Goal: Transaction & Acquisition: Purchase product/service

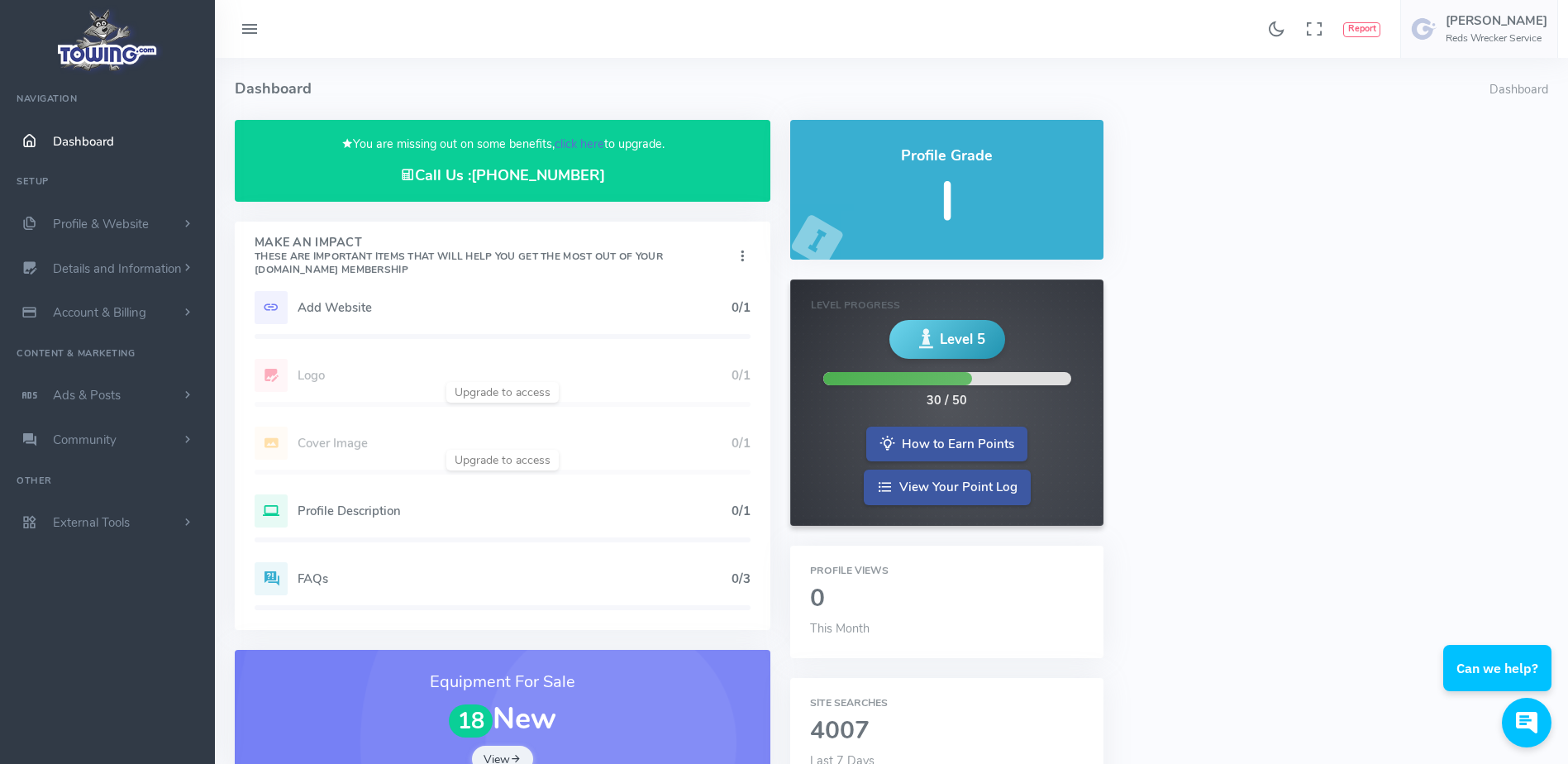
click at [557, 141] on link "click here" at bounding box center [579, 143] width 50 height 17
click at [583, 148] on link "click here" at bounding box center [579, 143] width 50 height 17
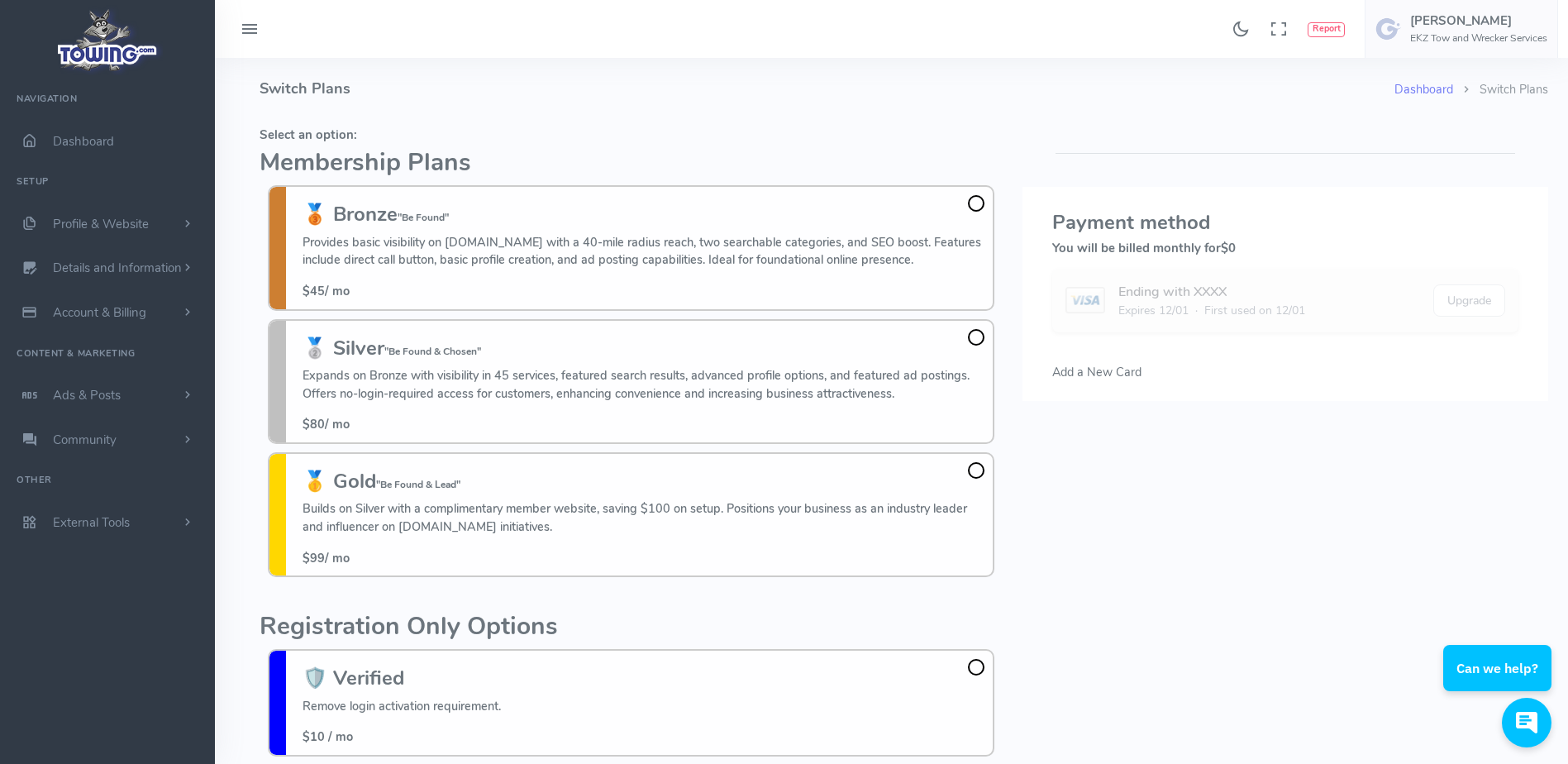
click at [512, 82] on h4 "Switch Plans" at bounding box center [827, 88] width 1135 height 62
click at [636, 94] on h4 "Switch Plans" at bounding box center [827, 88] width 1135 height 62
click at [637, 95] on h4 "Switch Plans" at bounding box center [827, 88] width 1135 height 62
click at [981, 82] on h4 "Switch Plans" at bounding box center [827, 88] width 1135 height 62
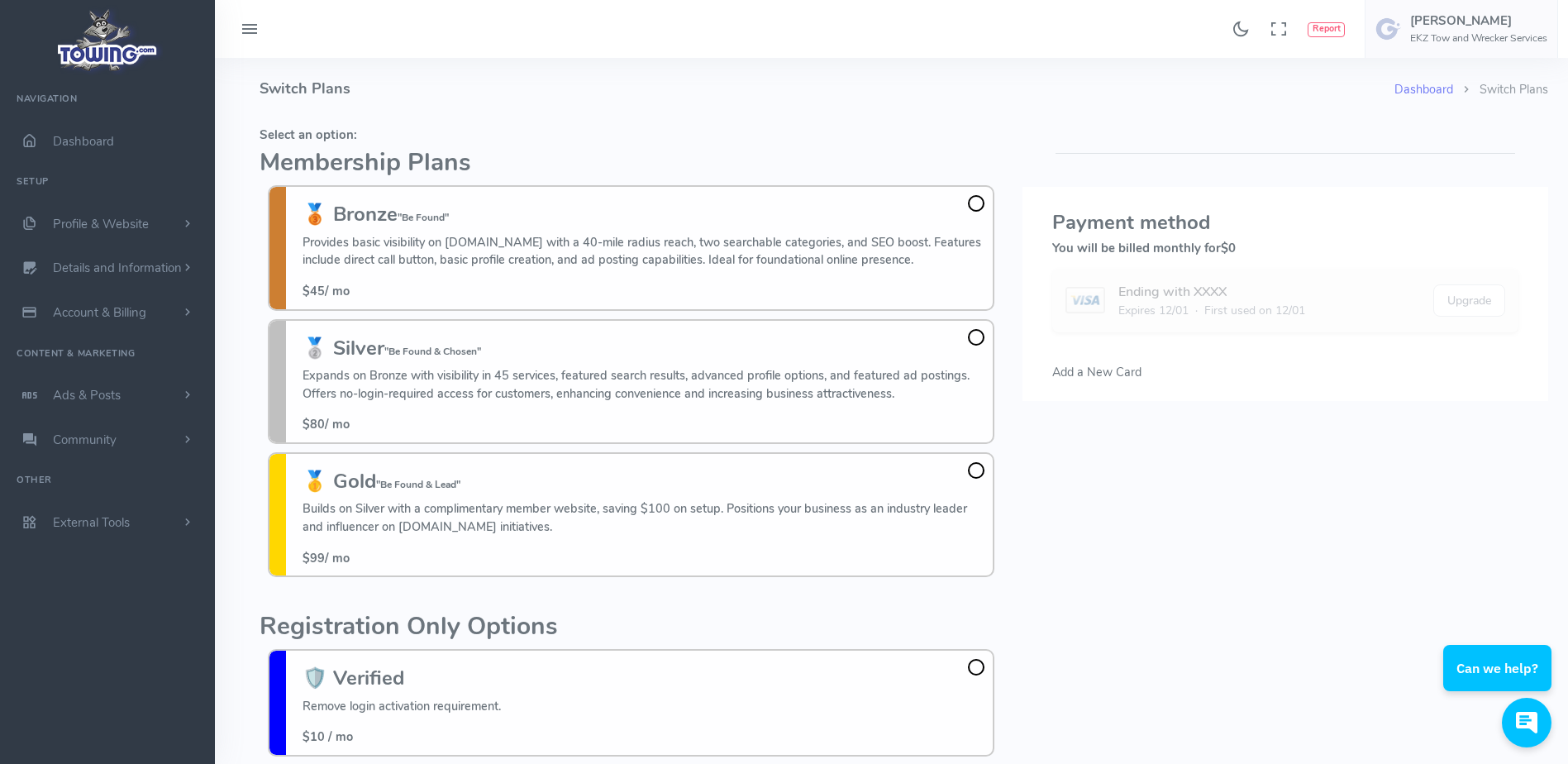
click at [550, 149] on fieldset "Select an option: Membership Plans 🥉 Bronze "Be Found" Provides basic visibilit…" at bounding box center [630, 353] width 743 height 465
click at [423, 58] on h4 "Switch Plans" at bounding box center [827, 88] width 1135 height 62
click at [591, 102] on h4 "Switch Plans" at bounding box center [827, 88] width 1135 height 62
click at [761, 143] on fieldset "Select an option: Membership Plans 🥉 Bronze "Be Found" Provides basic visibilit…" at bounding box center [630, 353] width 743 height 465
click at [621, 85] on h4 "Switch Plans" at bounding box center [827, 88] width 1135 height 62
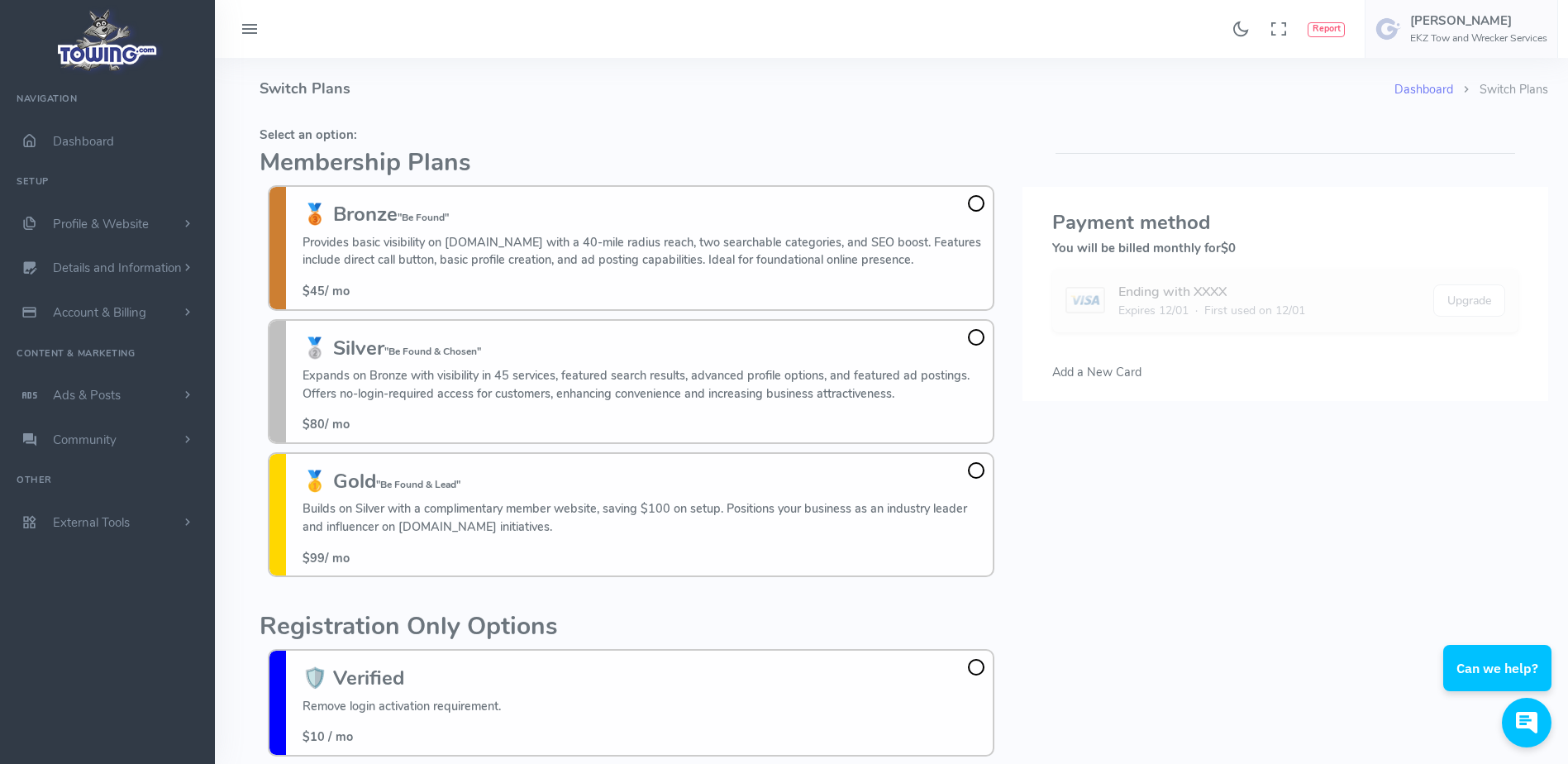
click at [621, 85] on h4 "Switch Plans" at bounding box center [827, 88] width 1135 height 62
click at [980, 470] on span at bounding box center [976, 470] width 17 height 17
click at [0, 0] on input "🥇 Gold "Be Found & Lead" Builds on Silver with a complimentary member website, …" at bounding box center [0, 0] width 0 height 0
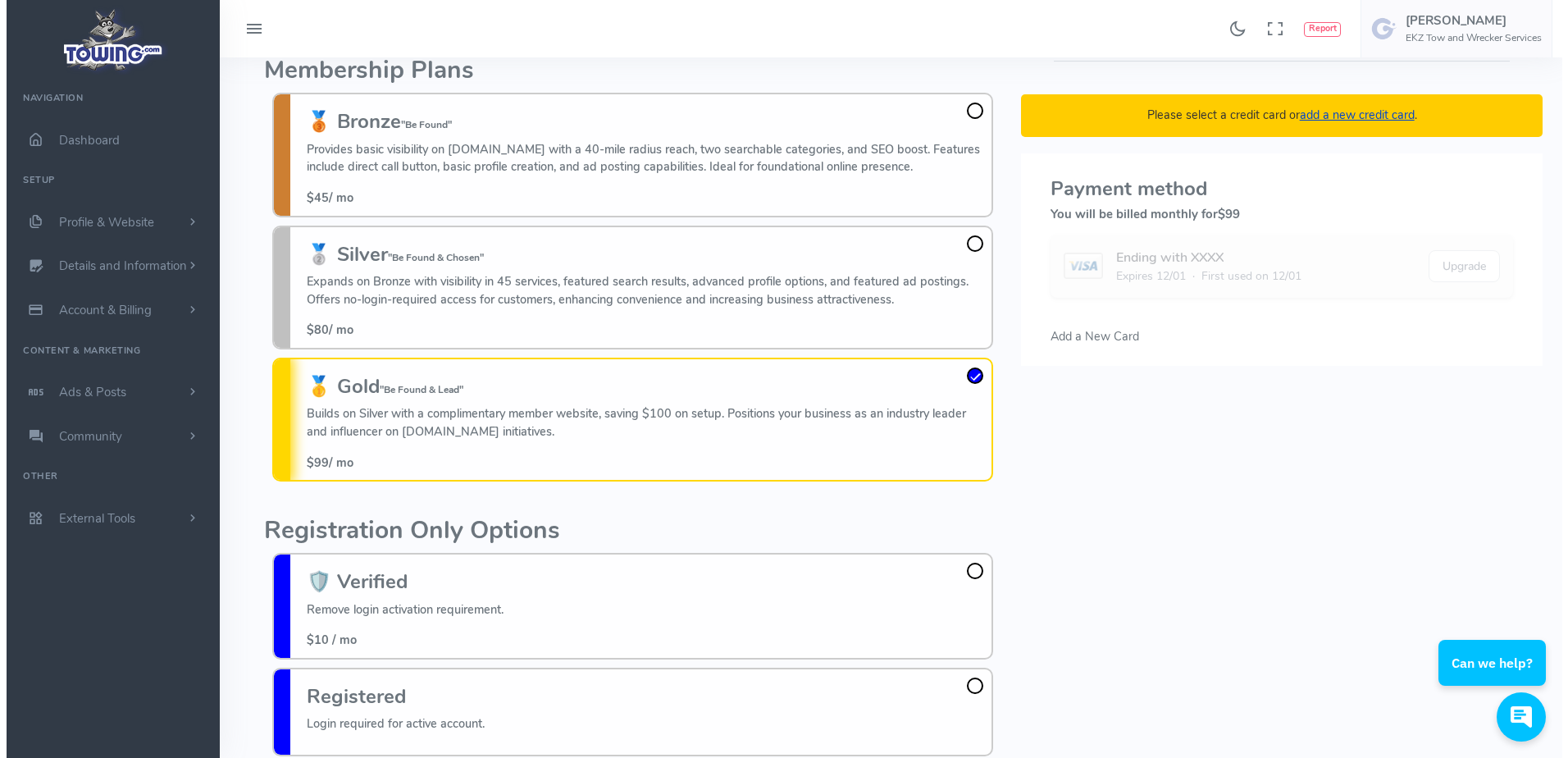
scroll to position [119, 0]
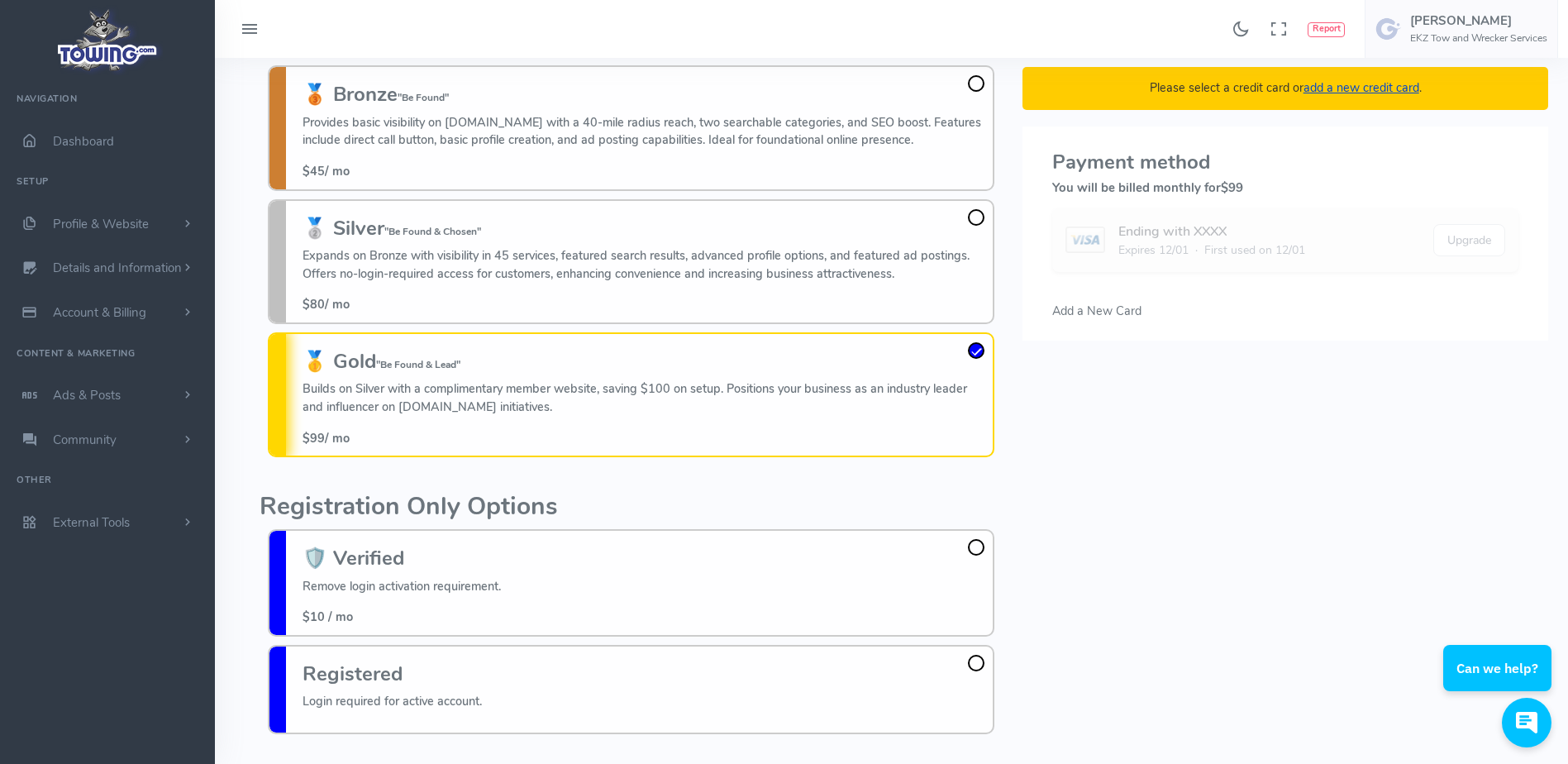
click at [1200, 376] on div "Please select a credit card or add a new credit card . Payment method You will …" at bounding box center [1285, 371] width 546 height 742
click at [1116, 308] on span "Add a New Card" at bounding box center [1097, 310] width 89 height 17
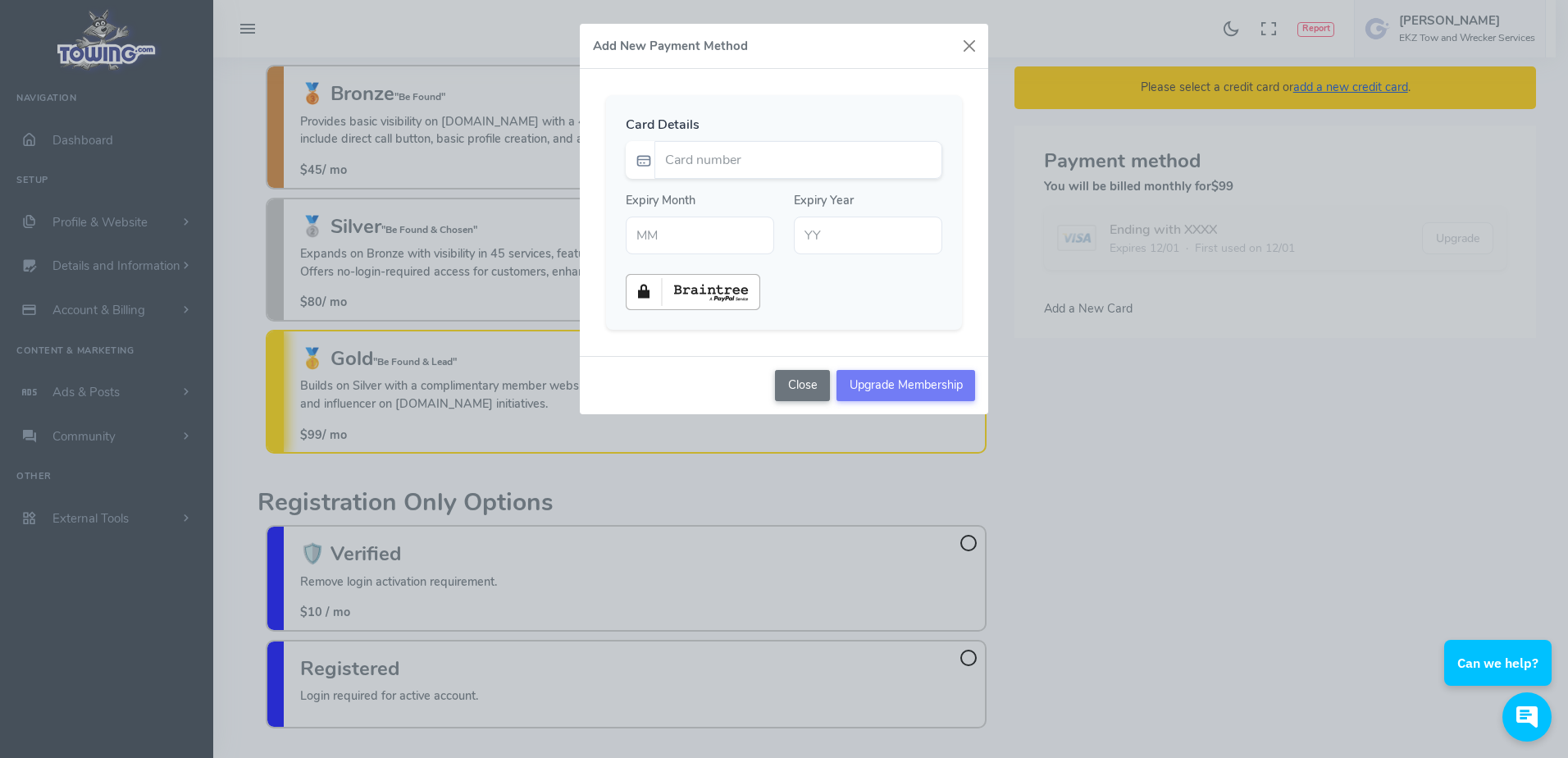
click at [1107, 422] on div "Add New Payment Method Card Details Expiry Month Expiry Year" at bounding box center [784, 379] width 1568 height 758
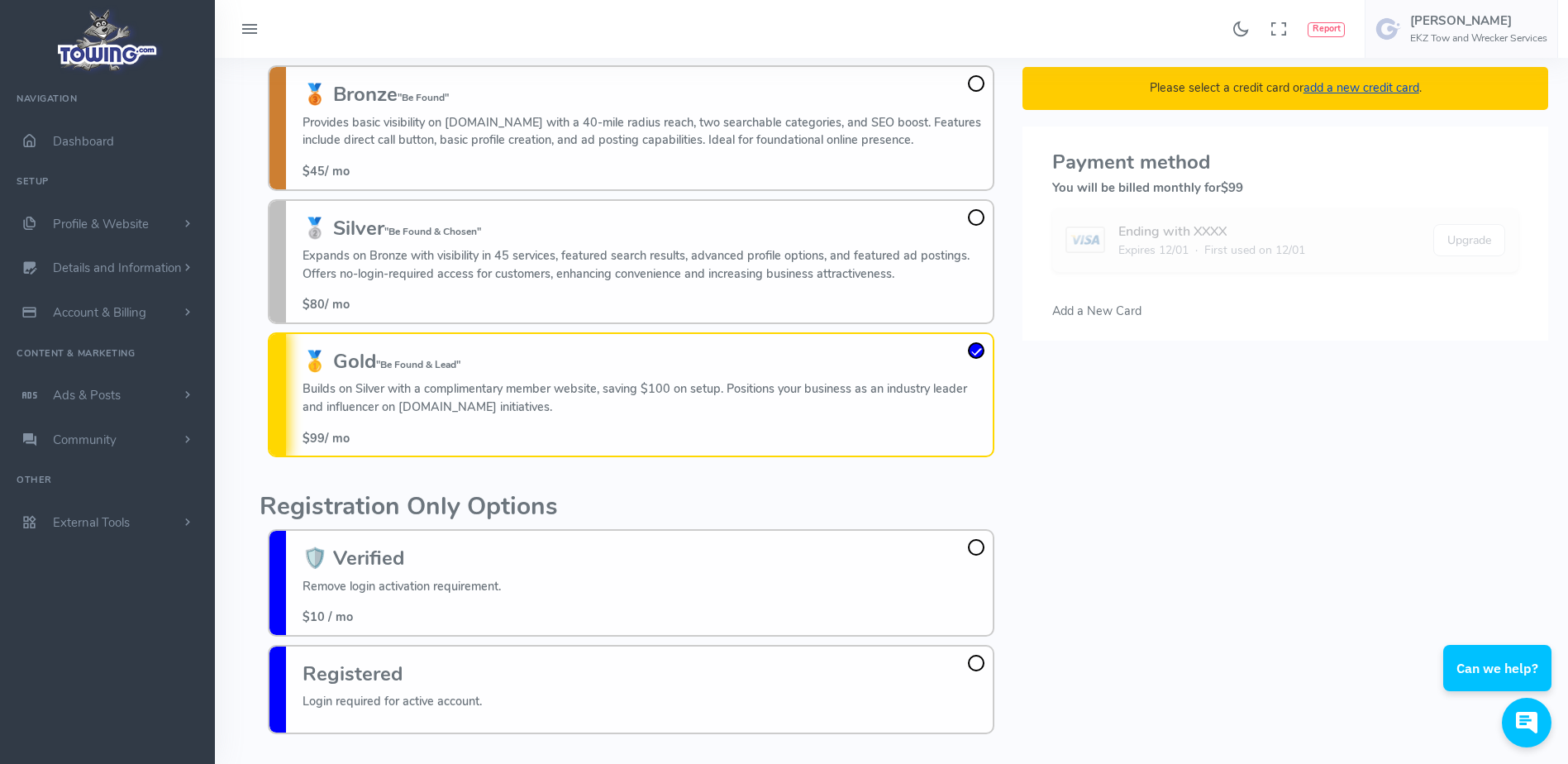
click at [1111, 312] on span "Add a New Card" at bounding box center [1097, 310] width 89 height 17
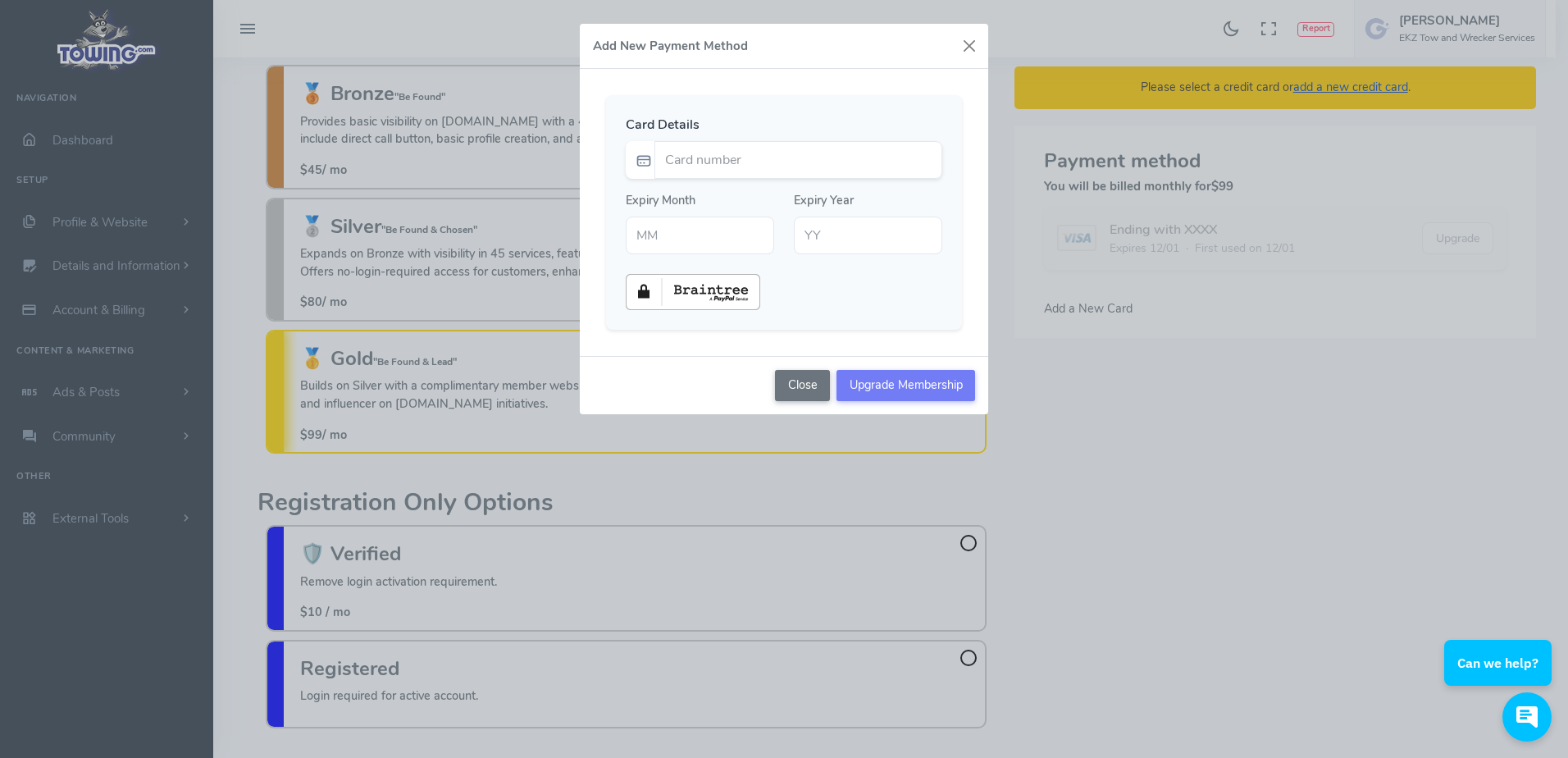
click at [1154, 459] on div "Add New Payment Method Card Details Expiry Month Expiry Year" at bounding box center [784, 379] width 1568 height 758
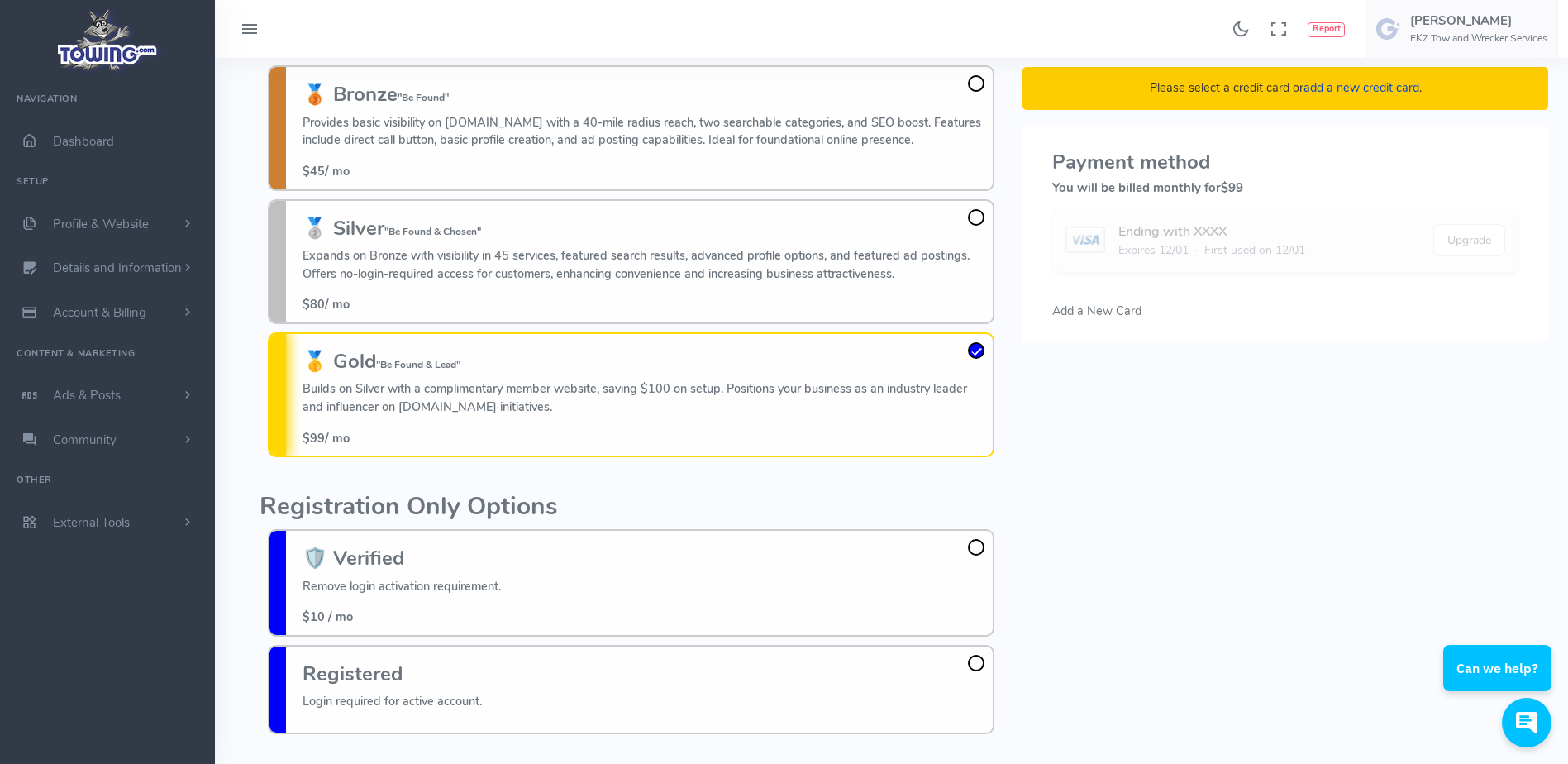
click at [1108, 308] on span "Add a New Card" at bounding box center [1097, 310] width 89 height 17
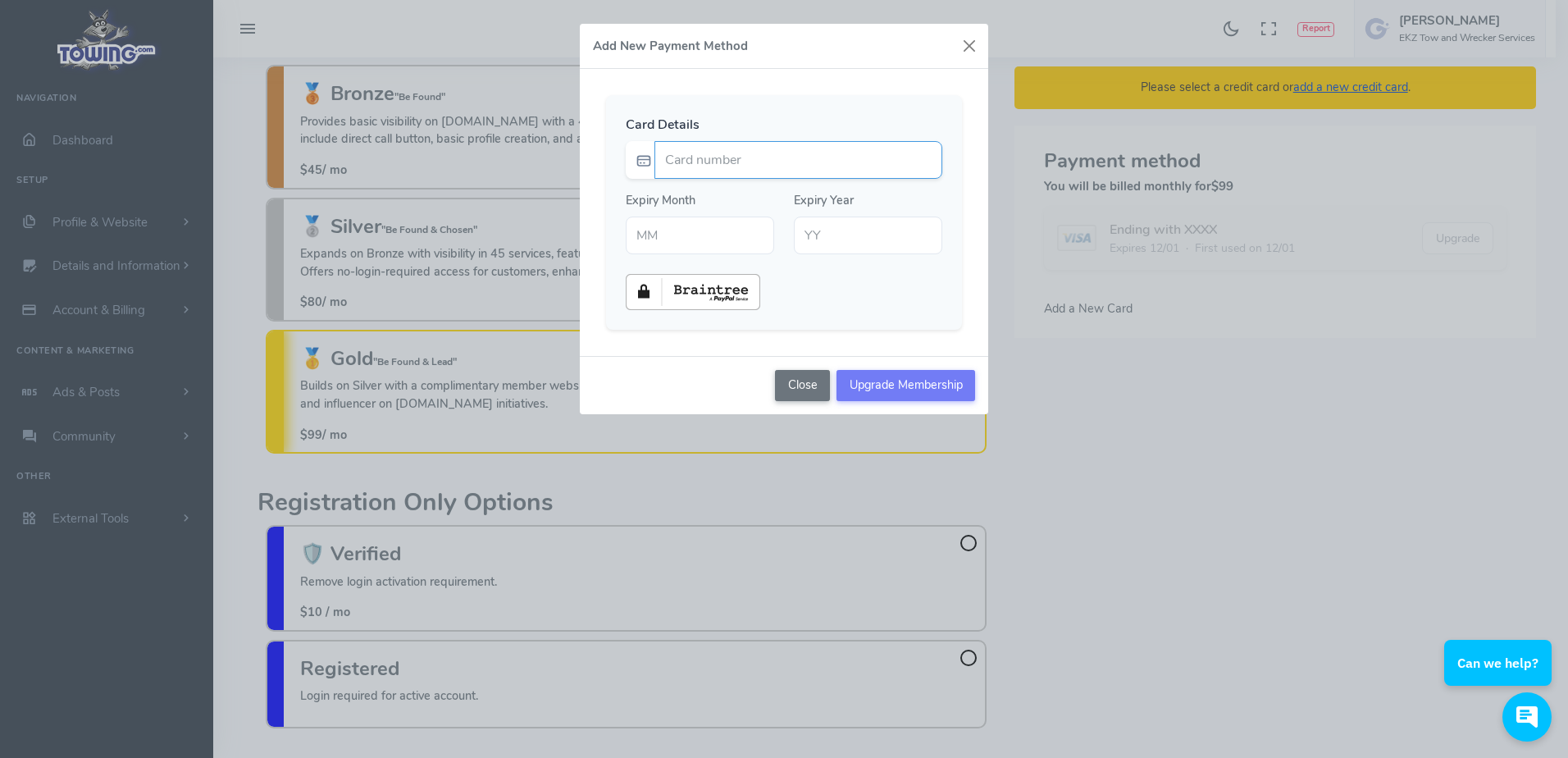
click at [837, 166] on input "Card number" at bounding box center [799, 160] width 288 height 38
click at [833, 167] on input "Card number" at bounding box center [799, 160] width 288 height 38
click at [459, 59] on div "Add New Payment Method Card Details Expiry Month Expiry Year" at bounding box center [784, 379] width 1568 height 758
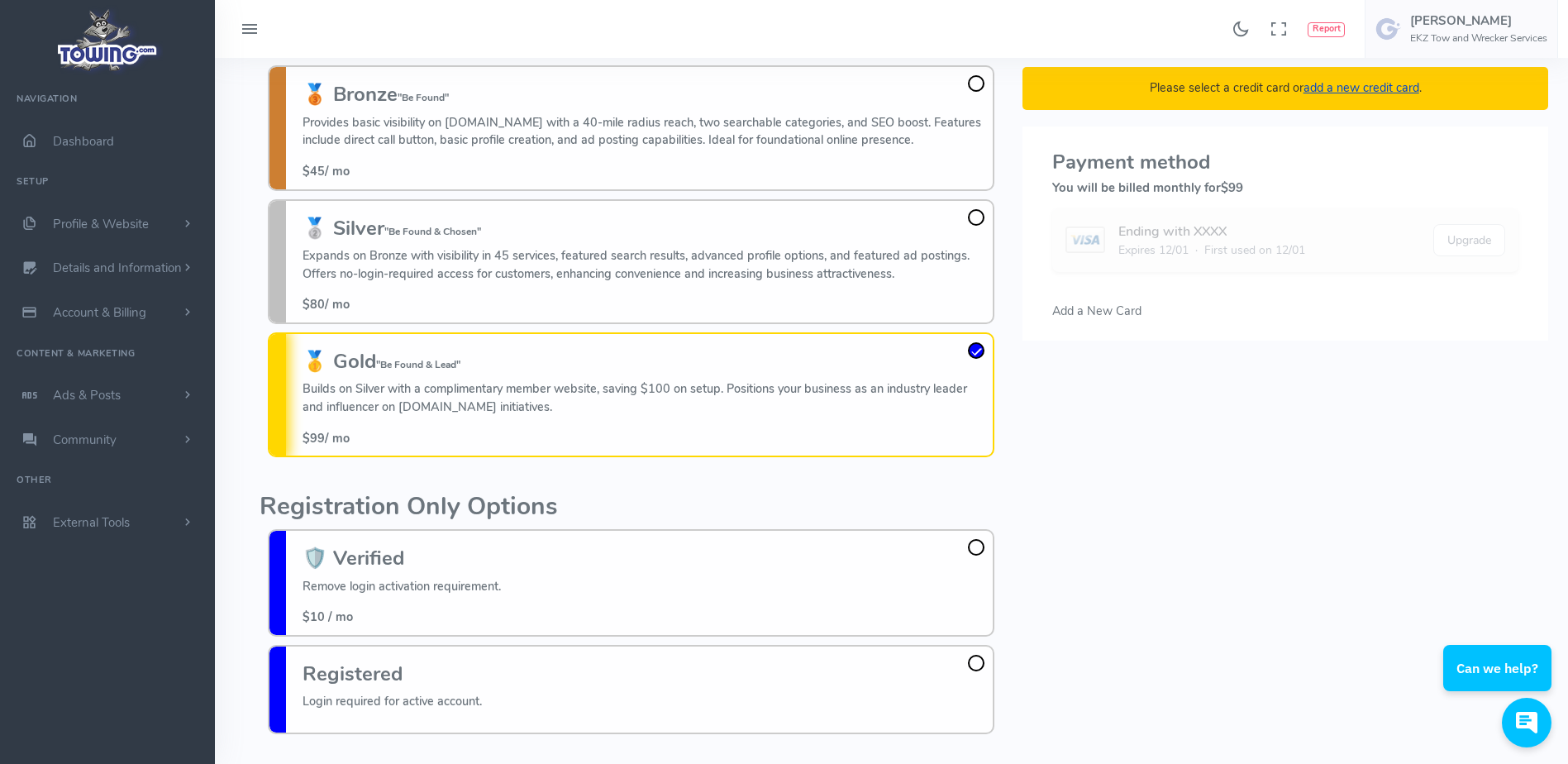
click at [974, 220] on span at bounding box center [976, 217] width 17 height 17
click at [0, 0] on input "🥈 Silver "Be Found & Chosen" Expands on Bronze with visibility in 45 services, …" at bounding box center [0, 0] width 0 height 0
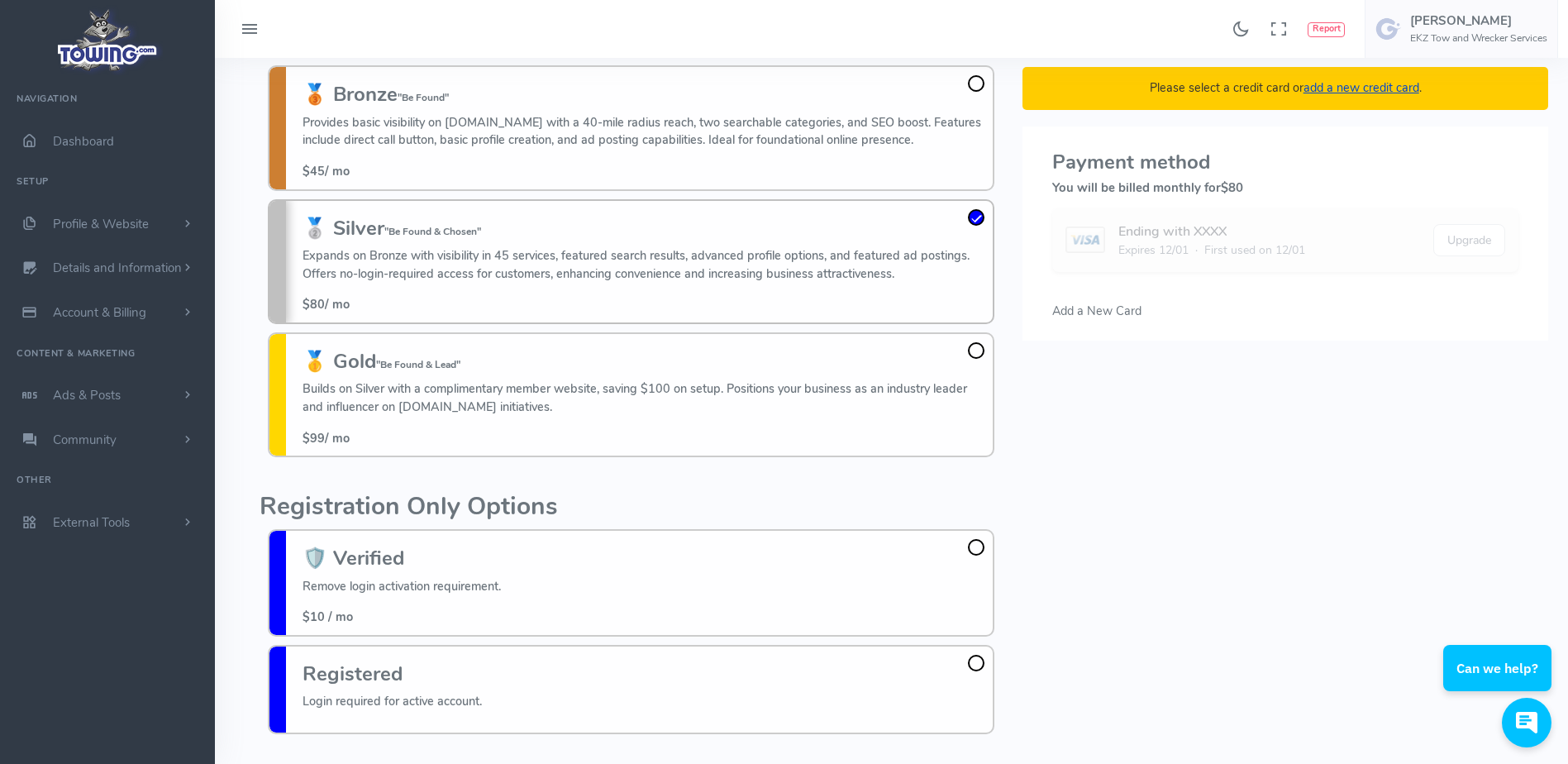
click at [976, 348] on span at bounding box center [976, 351] width 17 height 17
click at [0, 0] on input "🥇 Gold "Be Found & Lead" Builds on Silver with a complimentary member website, …" at bounding box center [0, 0] width 0 height 0
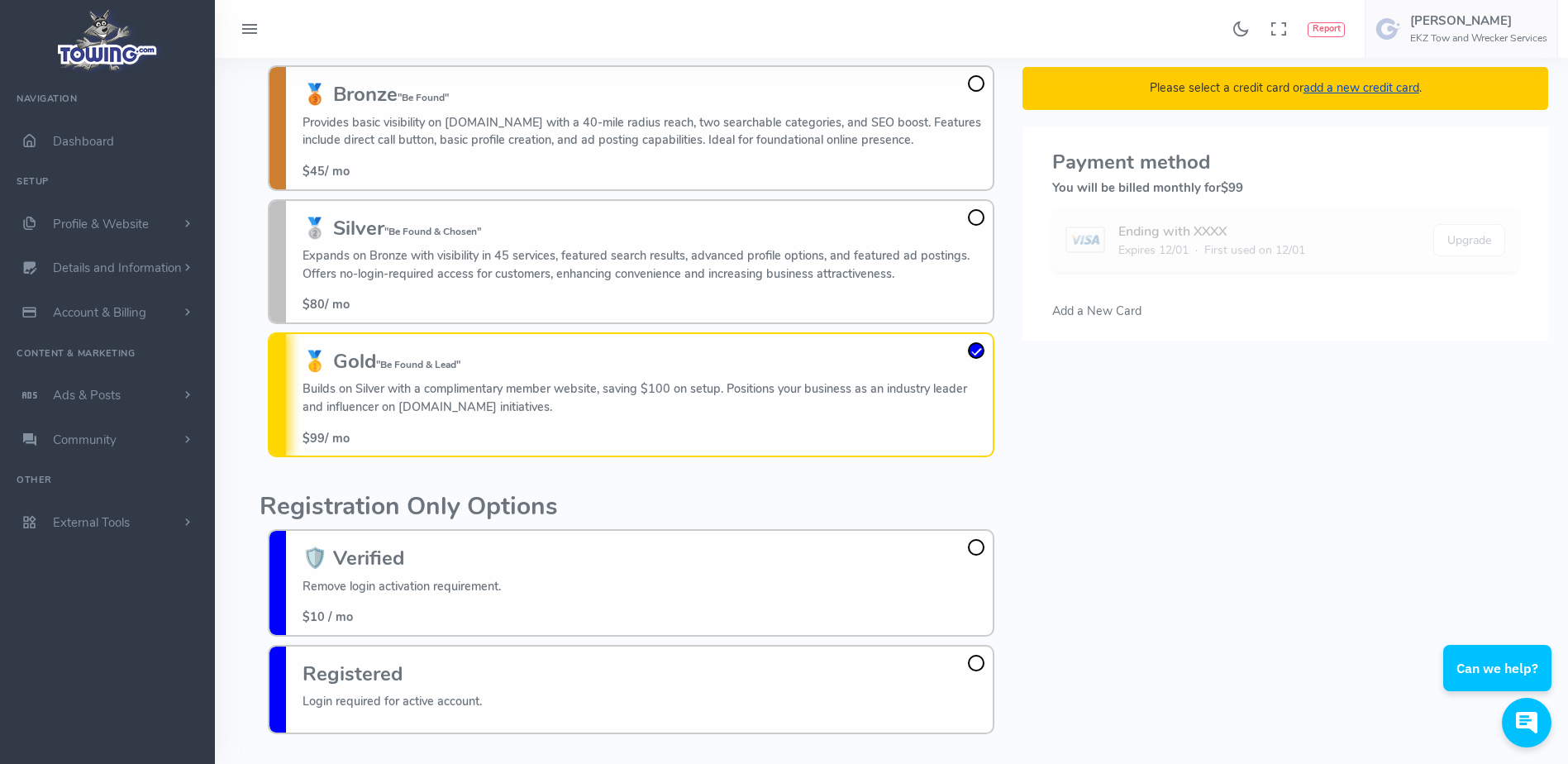
click at [1116, 306] on span "Add a New Card" at bounding box center [1097, 310] width 89 height 17
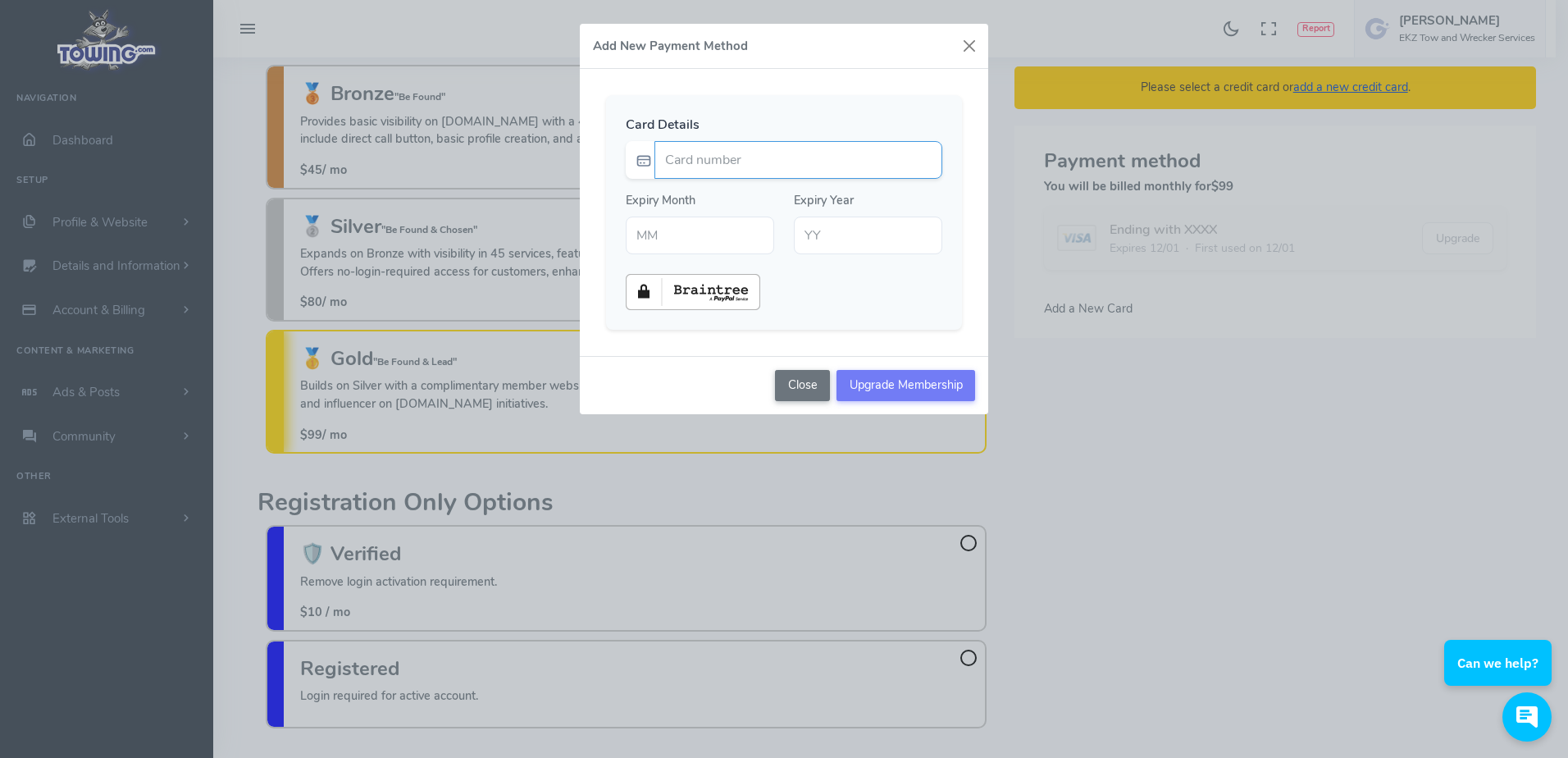
click at [848, 166] on input "Card number" at bounding box center [799, 160] width 288 height 38
type input "4347692062037252"
click at [844, 91] on div "Card Details 4347692062037252 Expiry Month Expiry Year" at bounding box center [783, 212] width 408 height 287
click at [677, 237] on input "text" at bounding box center [699, 235] width 148 height 38
type input "07"
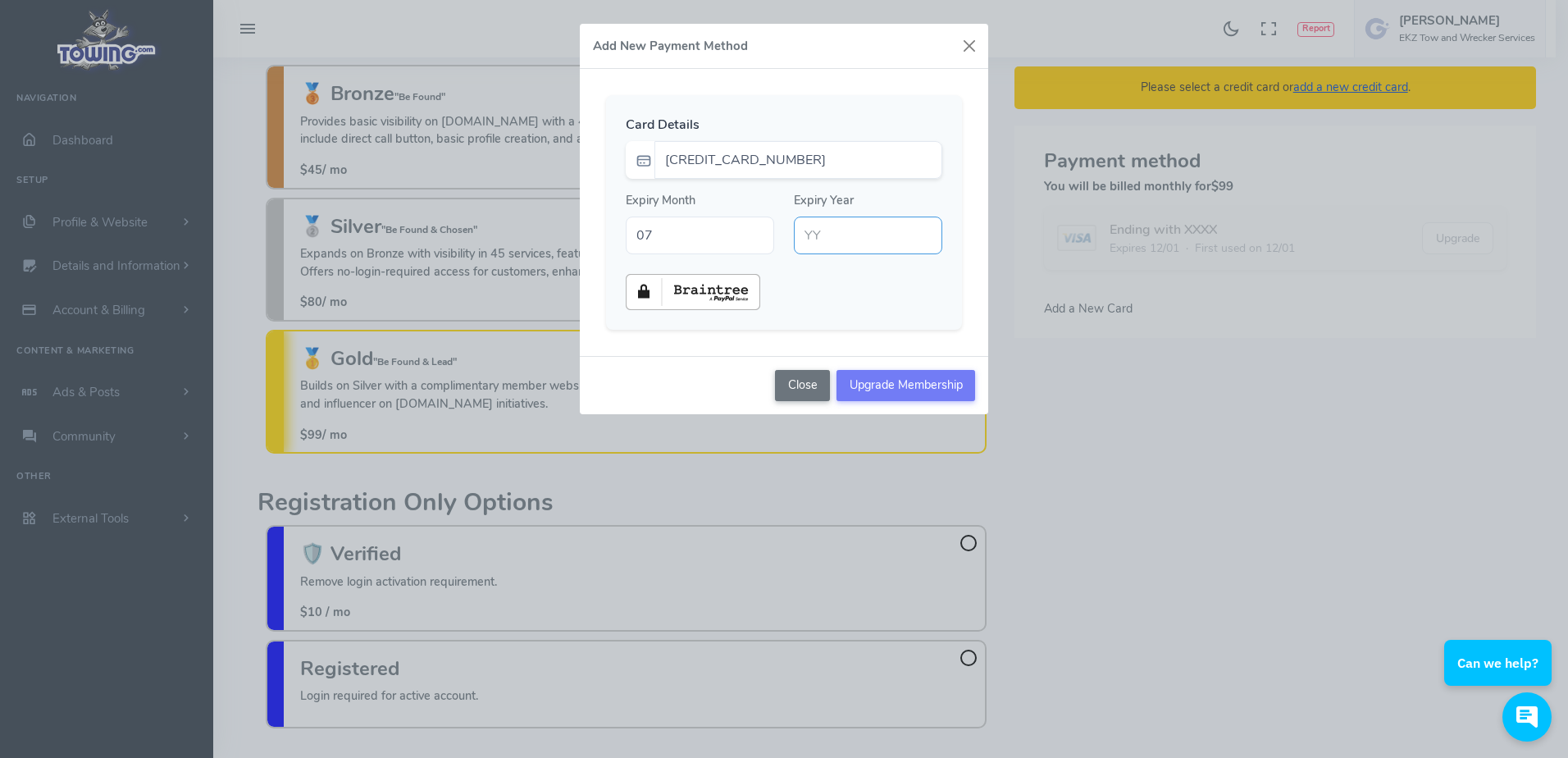
click at [831, 240] on input "text" at bounding box center [868, 235] width 148 height 38
type input "30"
click at [840, 309] on div at bounding box center [783, 291] width 336 height 36
click at [889, 387] on input "Upgrade Membership" at bounding box center [906, 386] width 138 height 31
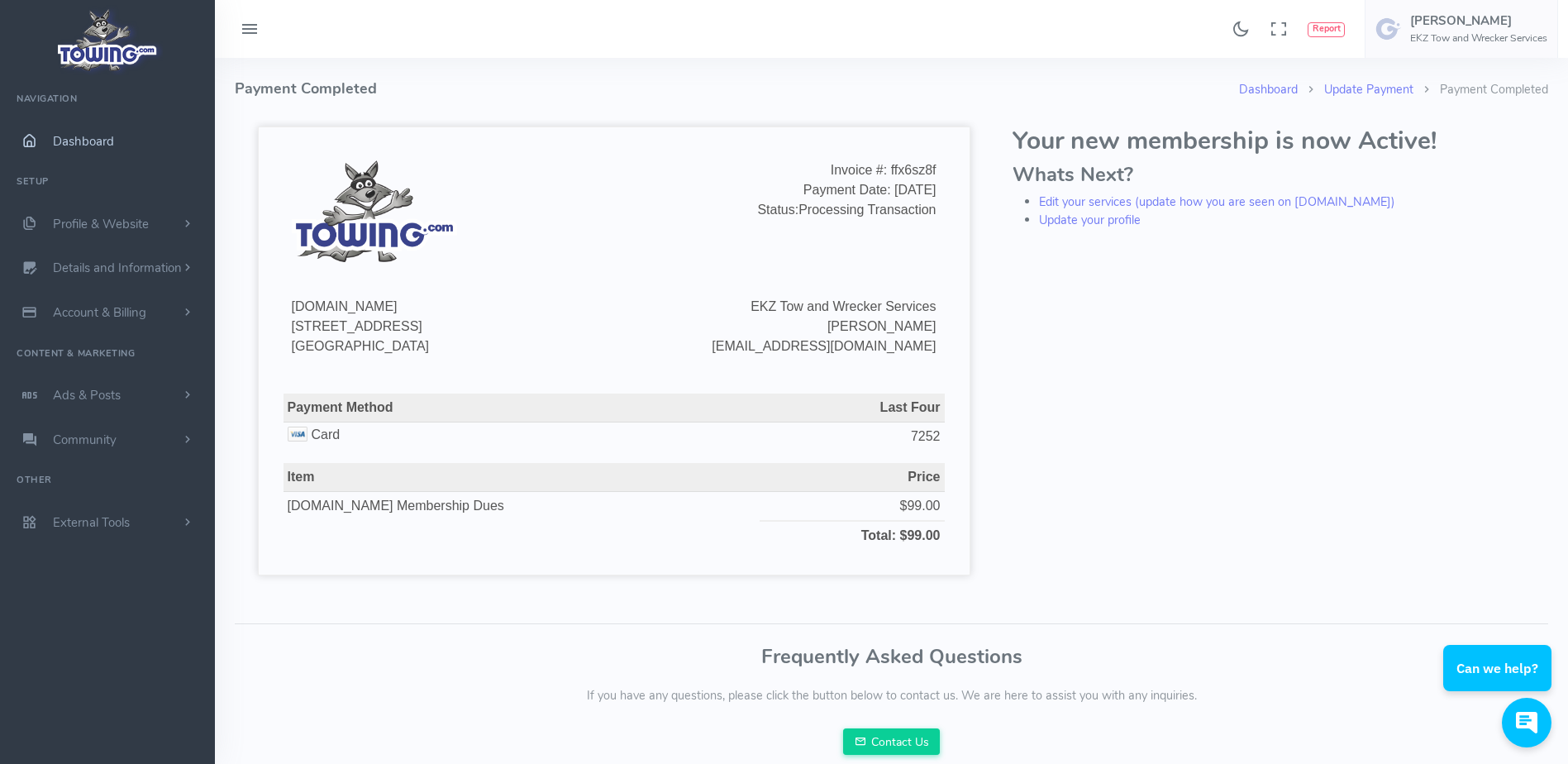
click at [123, 134] on link "Dashboard" at bounding box center [107, 140] width 215 height 44
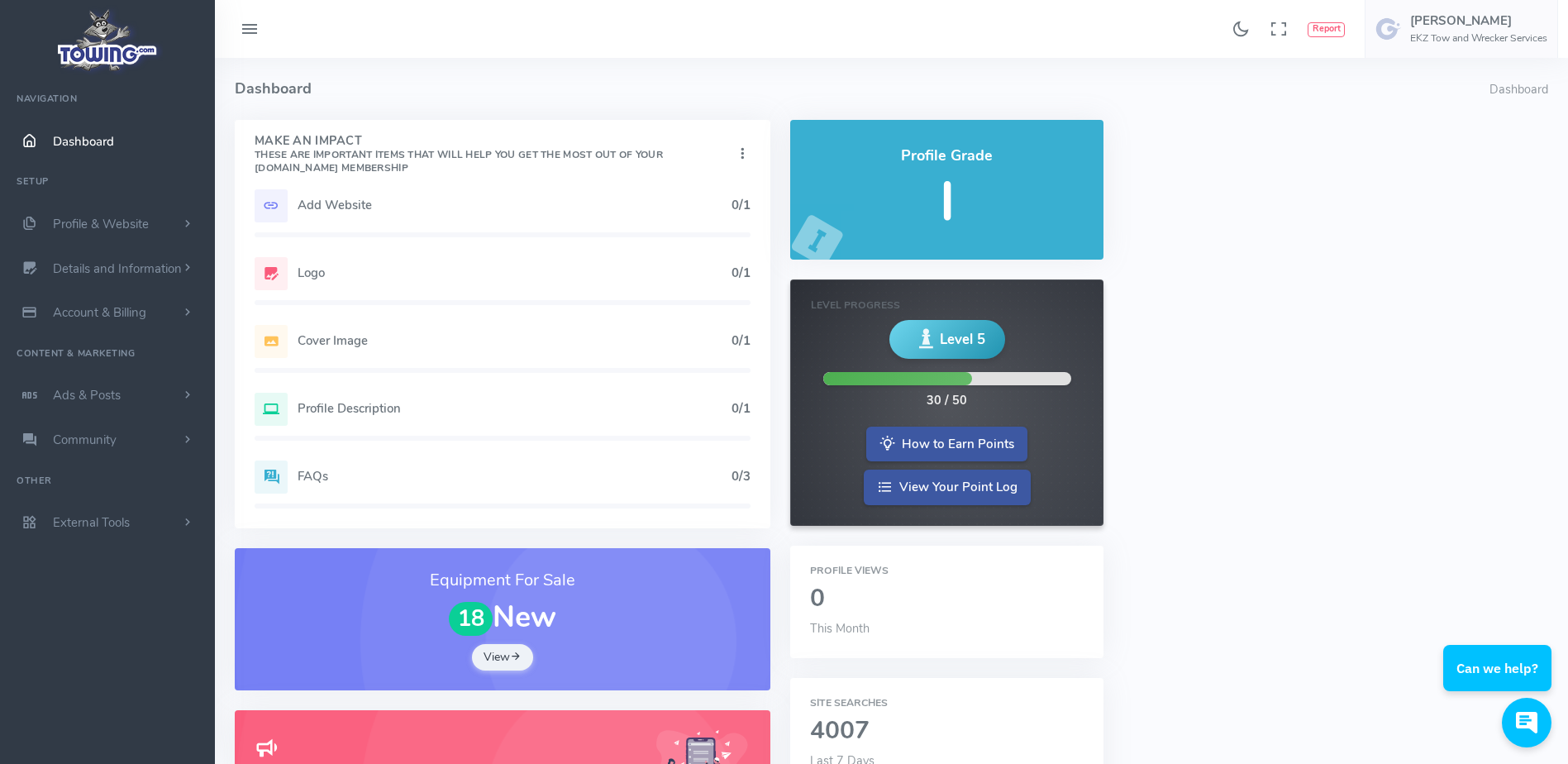
scroll to position [407, 0]
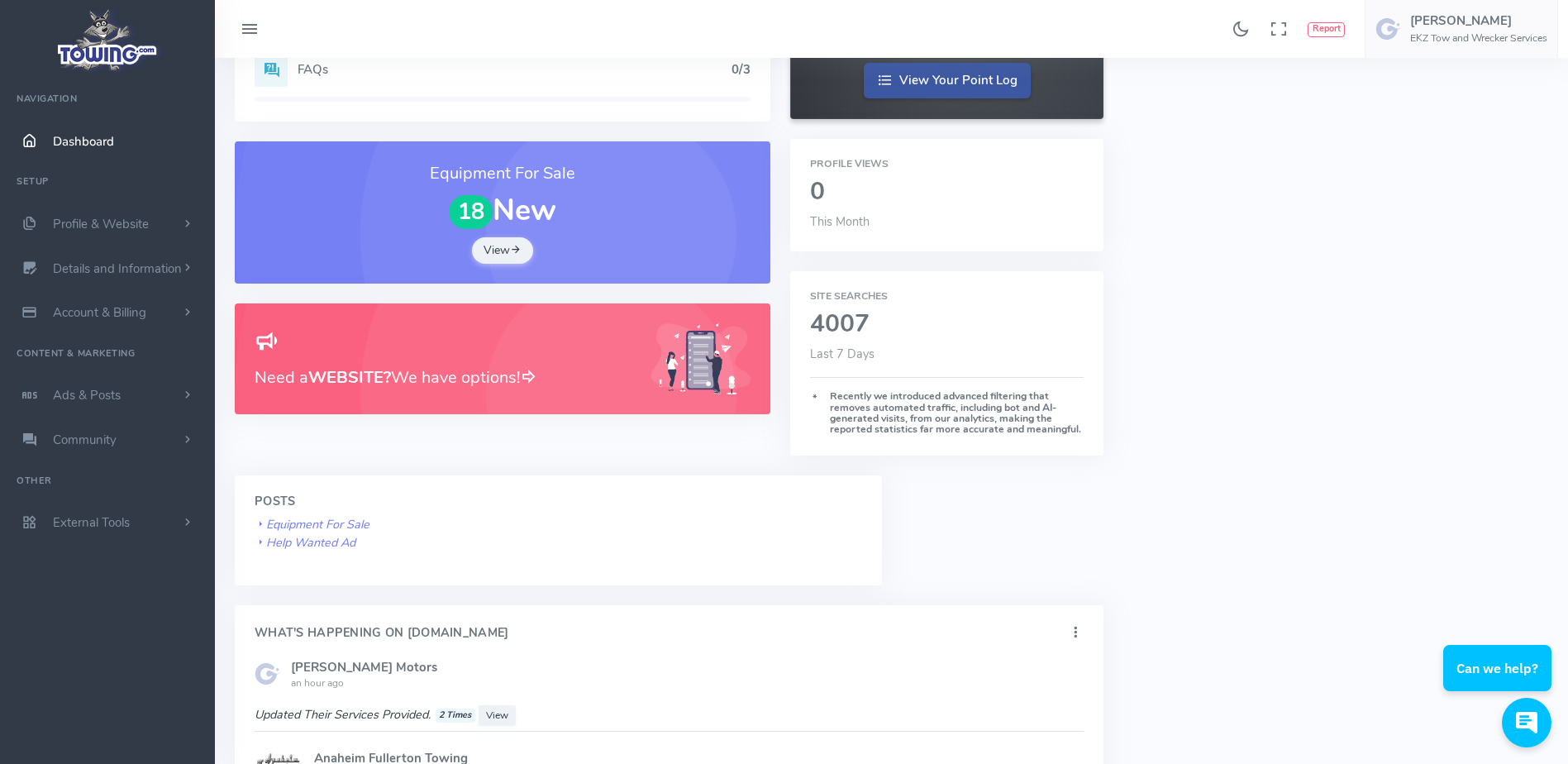
click at [401, 382] on h3 "Need a WEBSITE? We have options!" at bounding box center [443, 377] width 377 height 26
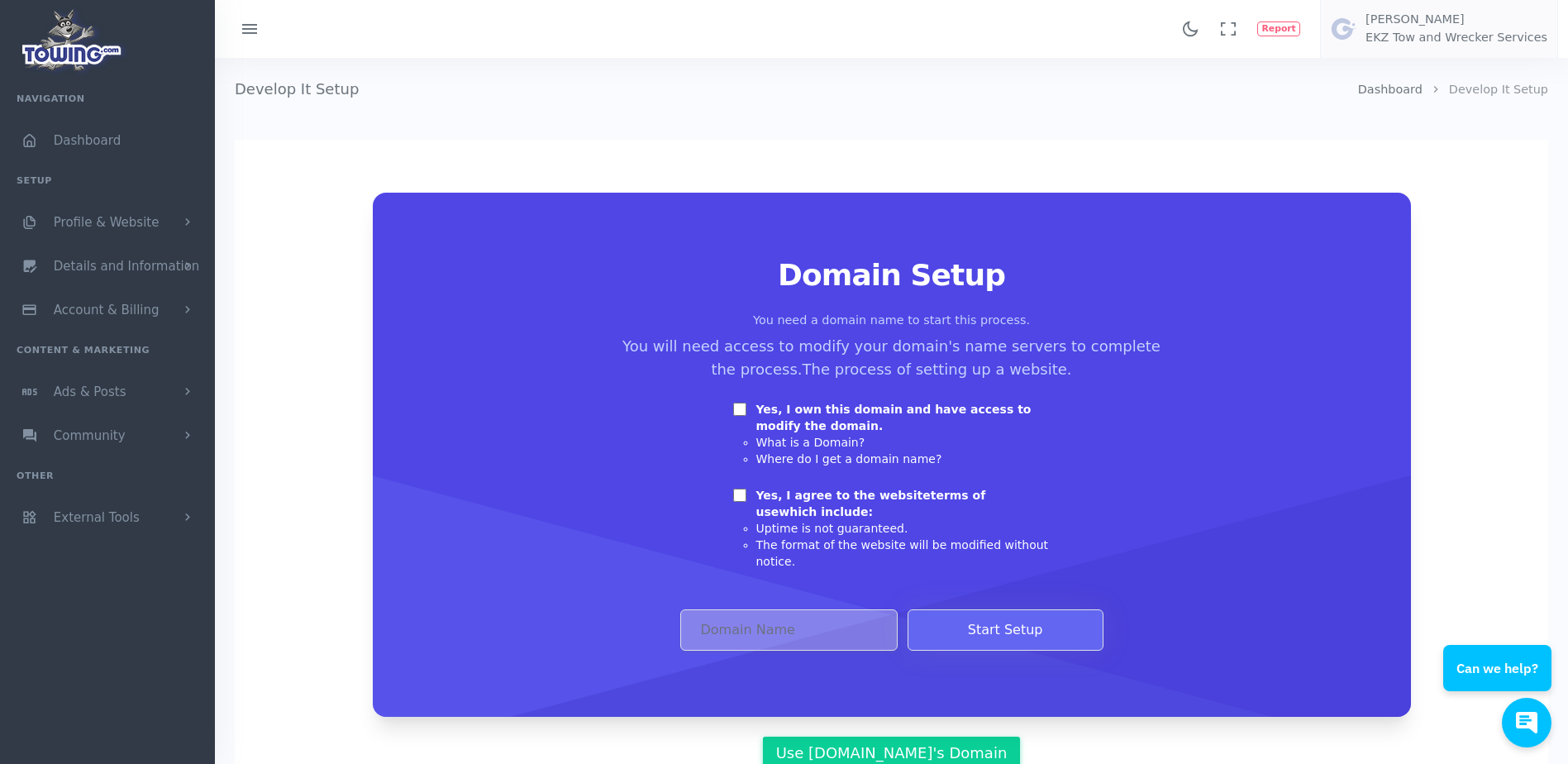
click at [740, 409] on input "Yes, I own this domain and have access to modify the domain." at bounding box center [739, 409] width 13 height 13
checkbox input "true"
click at [736, 497] on input "Yes, I agree to the website terms of use which include:" at bounding box center [739, 495] width 13 height 13
checkbox input "true"
click at [704, 618] on input "Domain Address" at bounding box center [788, 629] width 217 height 41
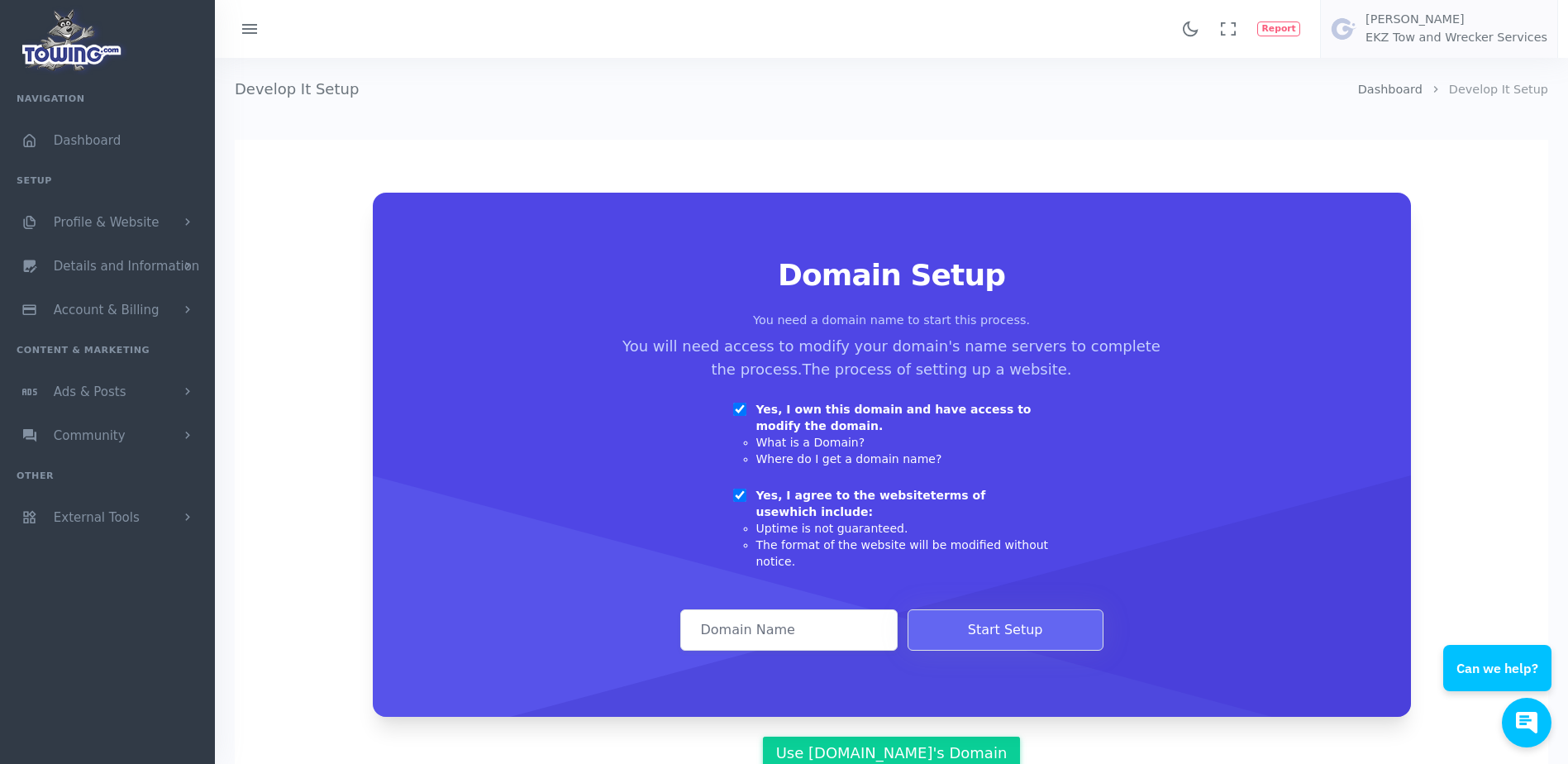
paste input "[DOMAIN_NAME]"
type input "[DOMAIN_NAME]"
click at [936, 616] on button "Start Setup" at bounding box center [1005, 629] width 196 height 41
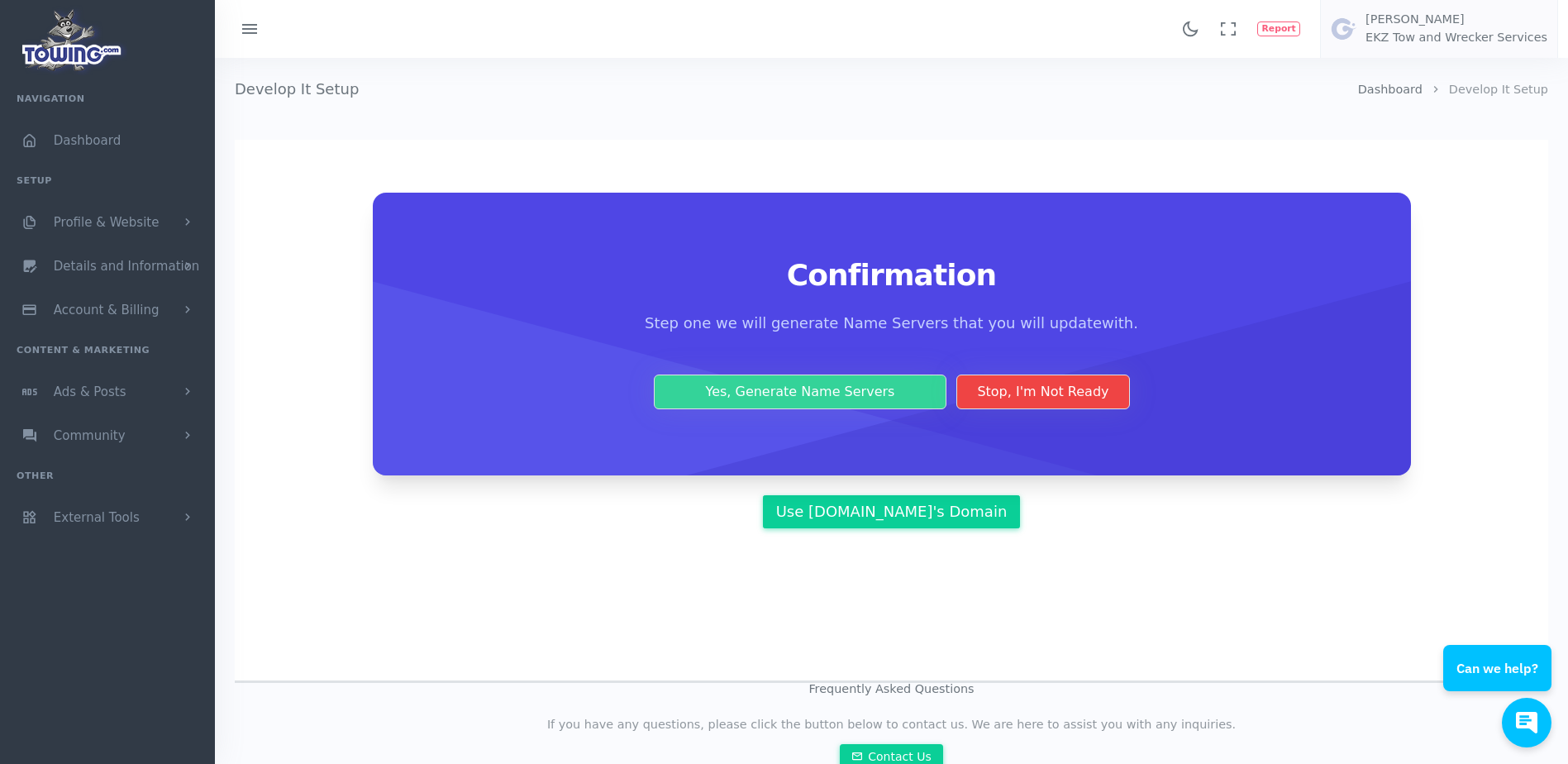
click at [853, 392] on button "Yes, Generate Name Servers" at bounding box center [800, 391] width 294 height 34
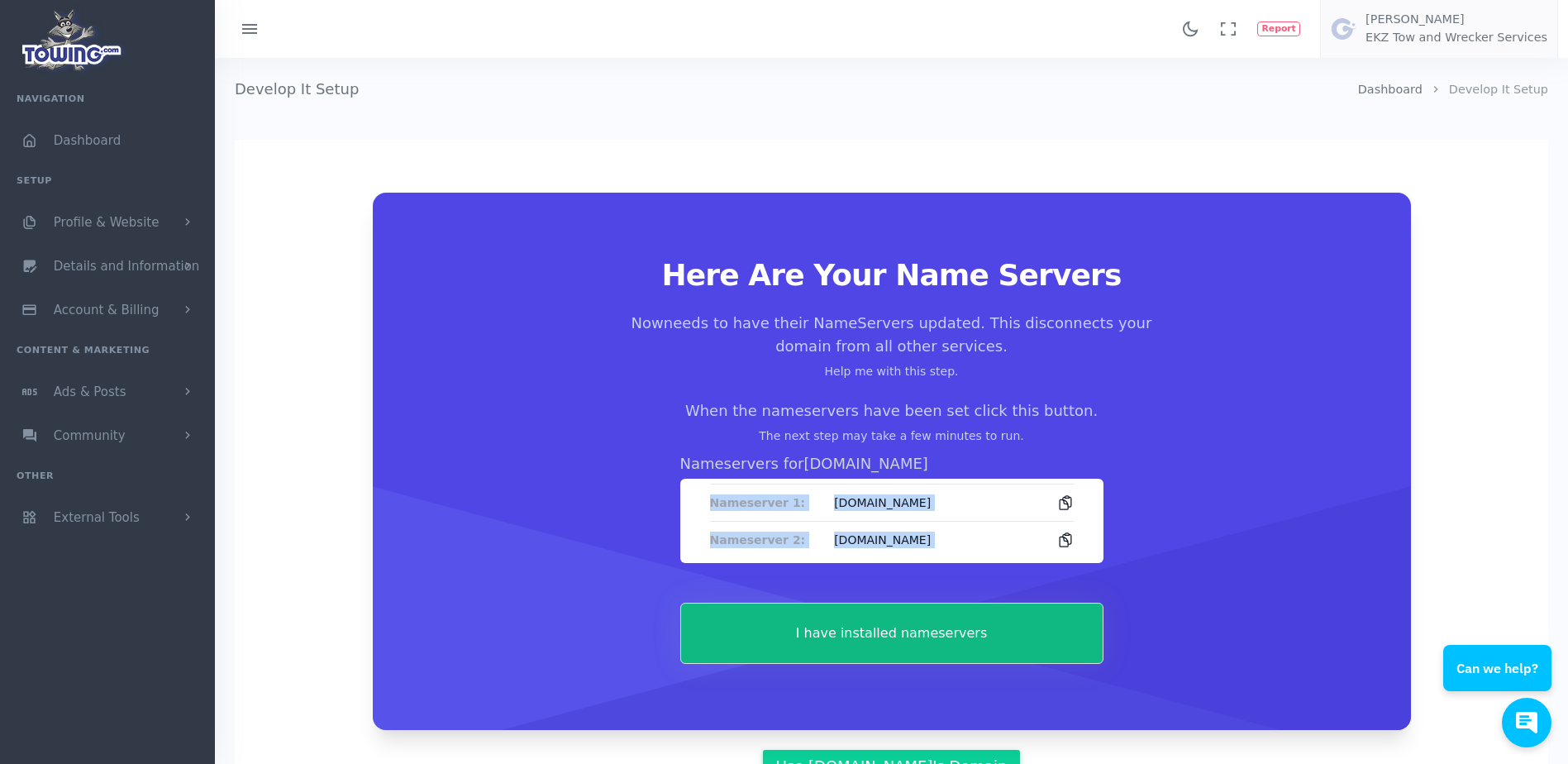
drag, startPoint x: 697, startPoint y: 499, endPoint x: 1104, endPoint y: 541, distance: 409.2
click at [1104, 541] on div "Here Are Your Name Servers Now needs to have their NameServers updated. This di…" at bounding box center [892, 462] width 959 height 406
copy div "Nameserver 1: [DOMAIN_NAME] Nameserver 2: [DOMAIN_NAME]"
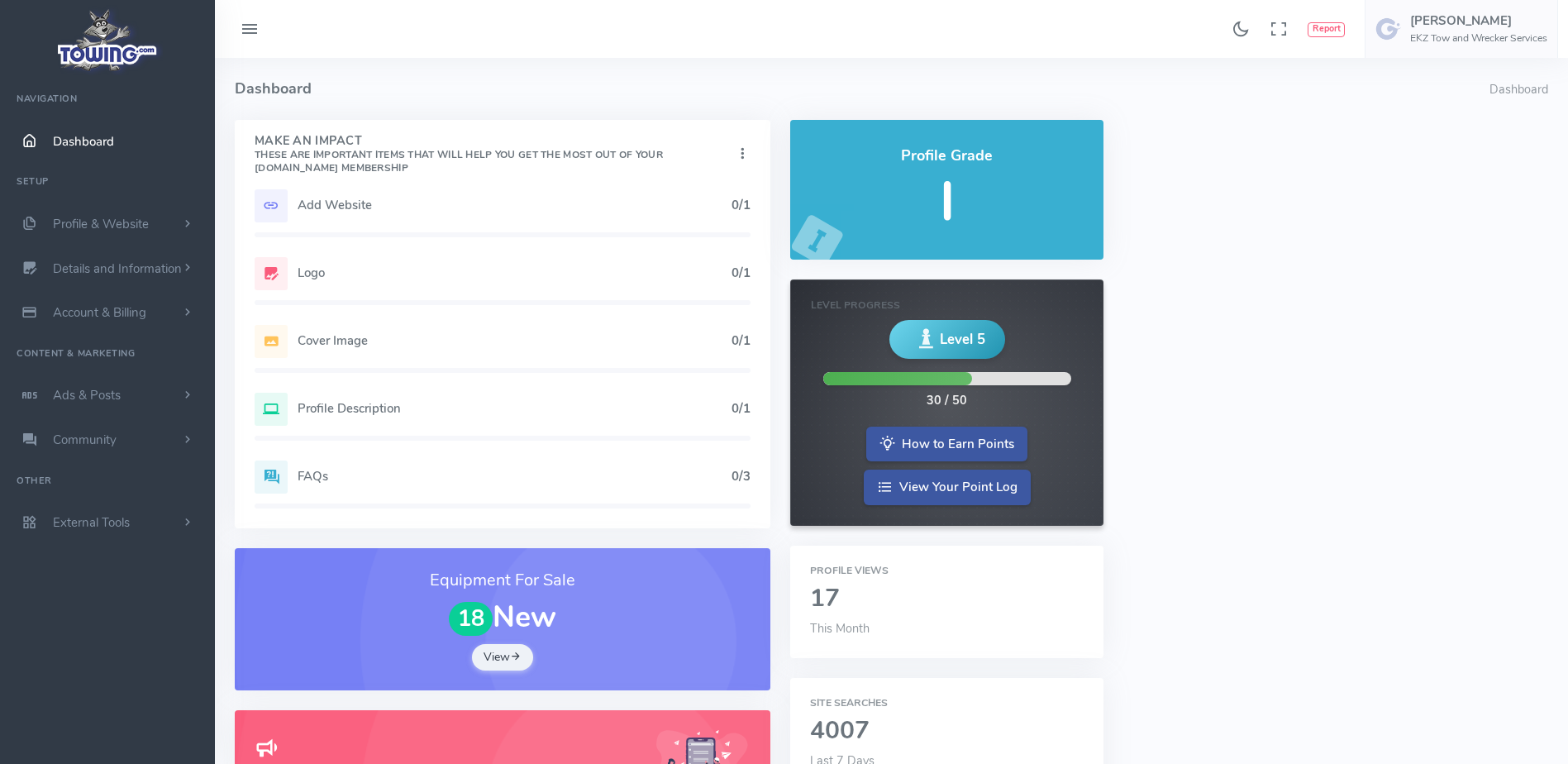
click at [472, 210] on h5 "Add Website" at bounding box center [514, 204] width 434 height 13
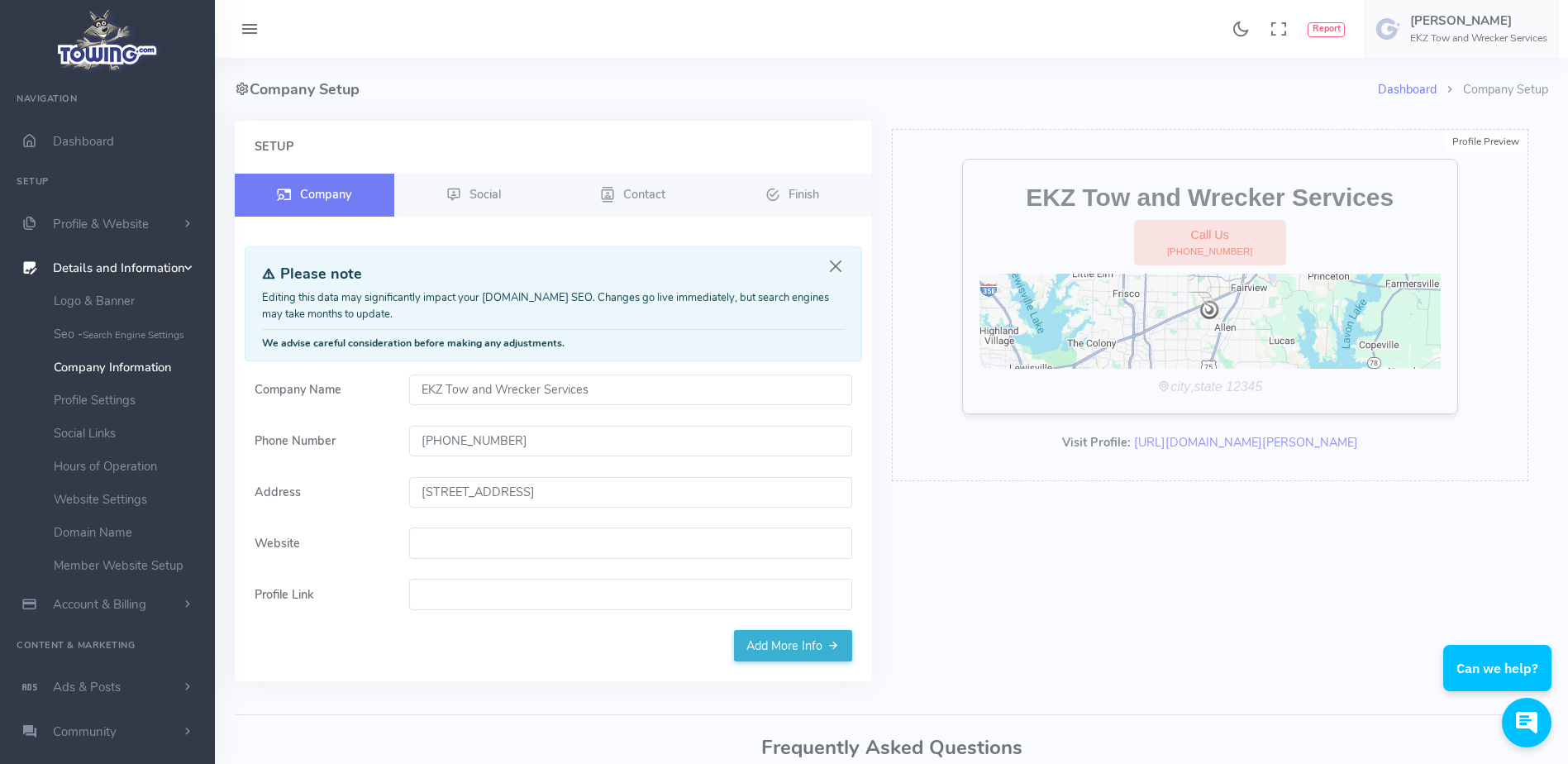
click at [504, 547] on input "Website" at bounding box center [630, 543] width 443 height 31
type input "e"
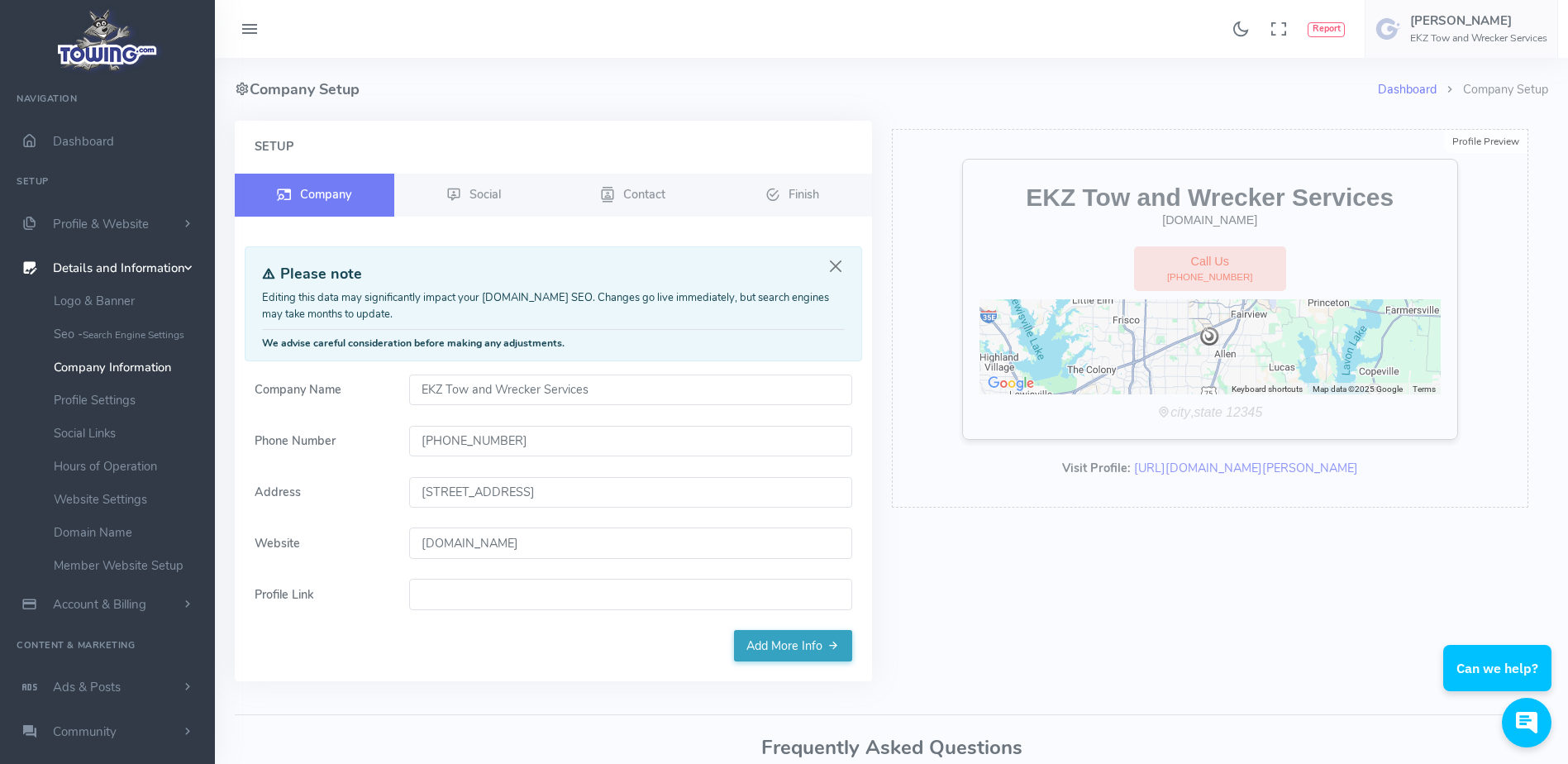
type input "EKZtow.com"
click at [793, 640] on link "Add More Info" at bounding box center [793, 646] width 118 height 31
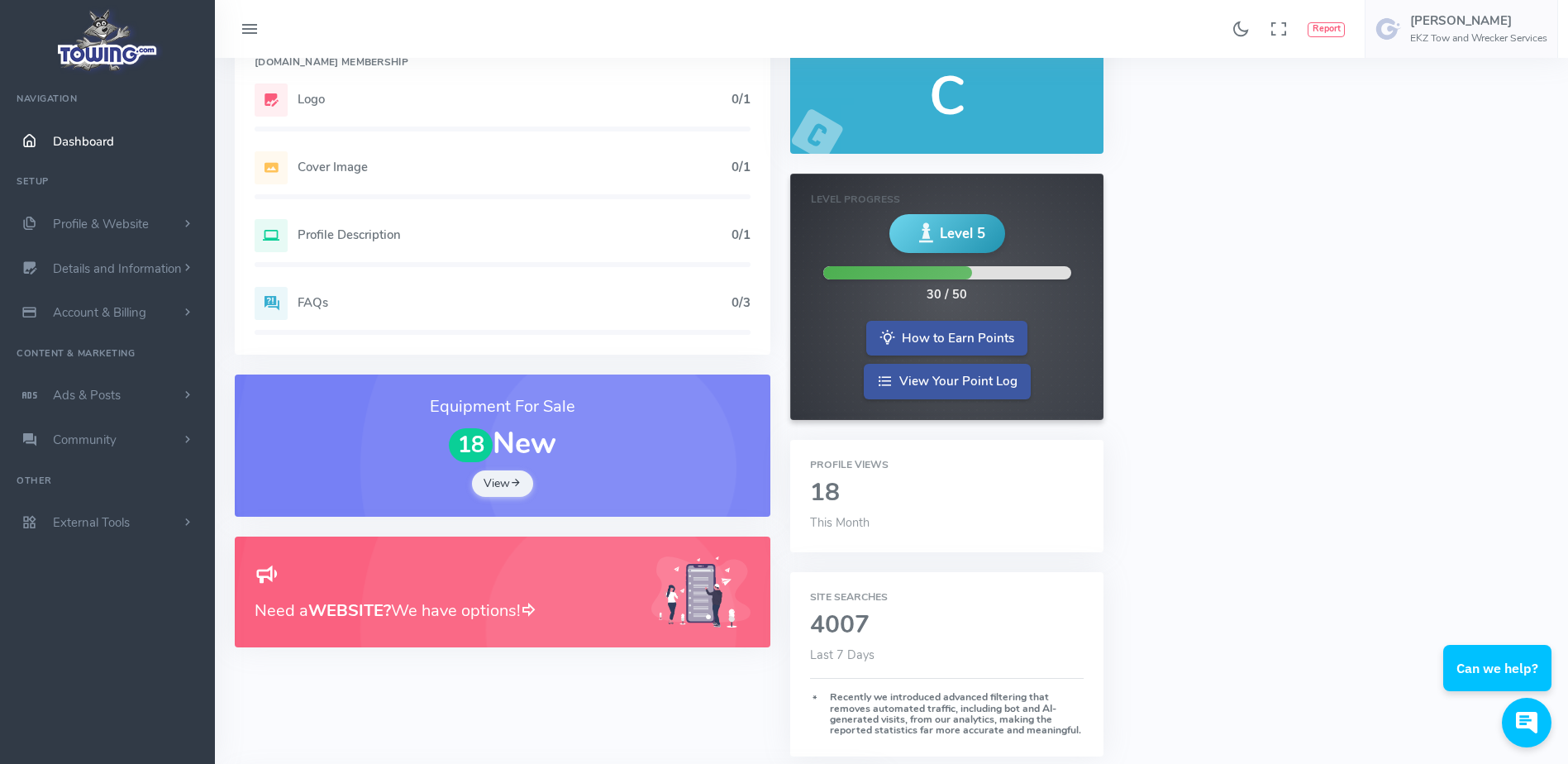
scroll to position [110, 0]
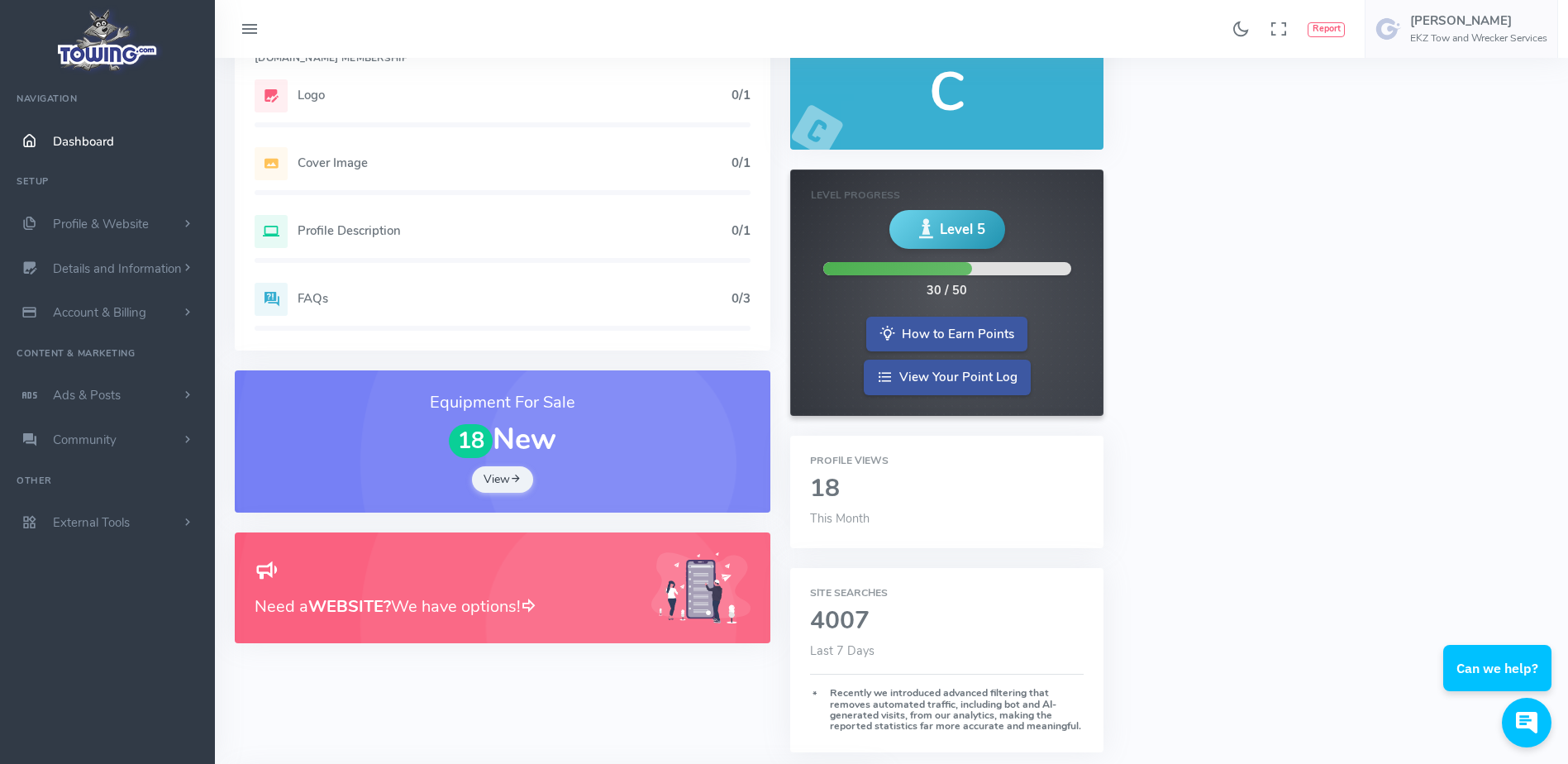
click at [426, 608] on h3 "Need a WEBSITE? We have options!" at bounding box center [443, 607] width 377 height 26
click at [171, 305] on link "Account & Billing" at bounding box center [107, 312] width 215 height 44
click at [165, 226] on link "Profile & Website" at bounding box center [107, 223] width 215 height 44
click at [150, 549] on link "Details and Information" at bounding box center [107, 532] width 215 height 44
click at [134, 465] on link "Hours of Operation" at bounding box center [128, 466] width 174 height 33
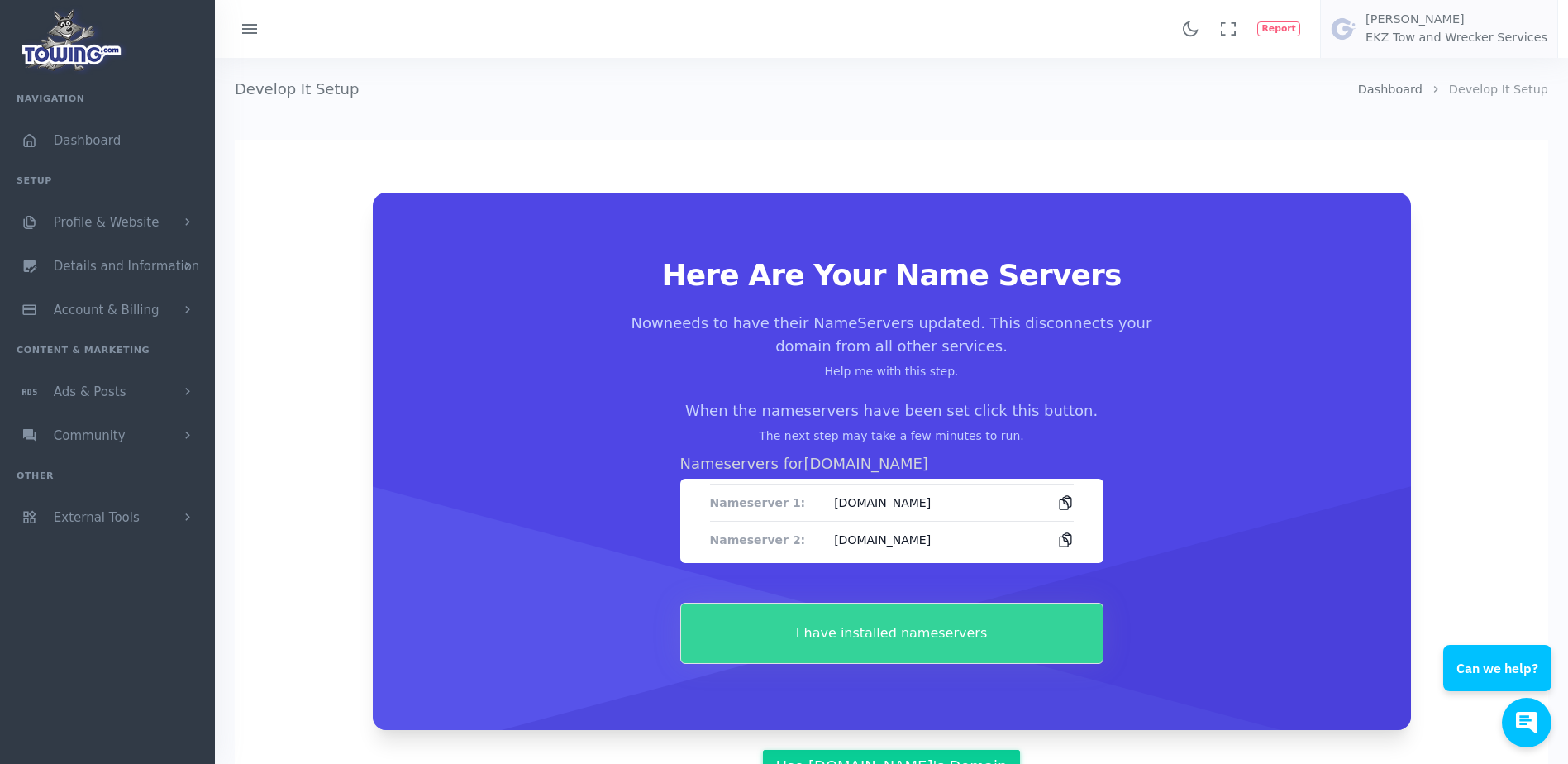
click at [822, 651] on button "I have installed nameservers" at bounding box center [892, 633] width 423 height 61
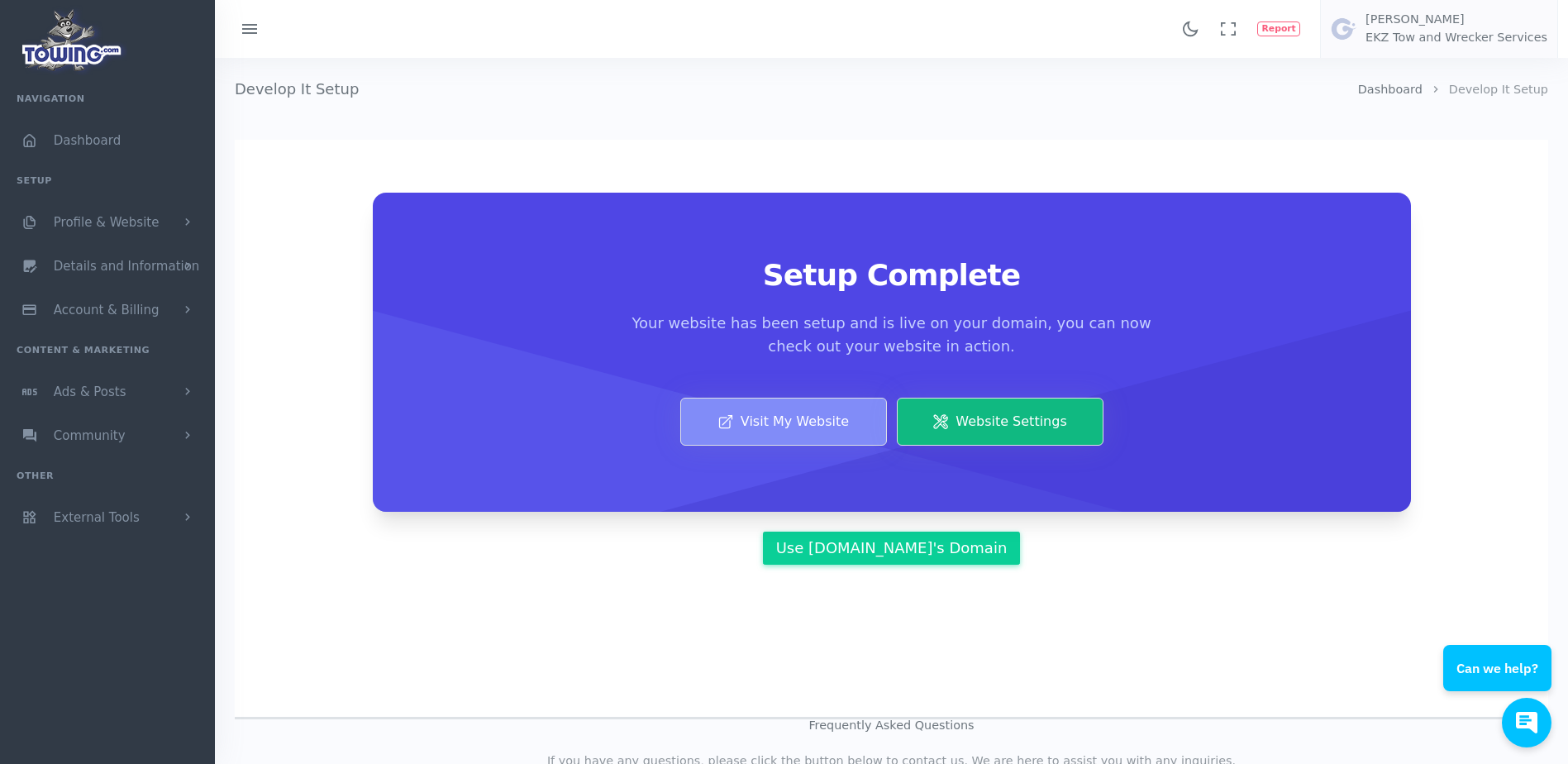
click at [787, 414] on link "Visit My Website" at bounding box center [784, 421] width 206 height 48
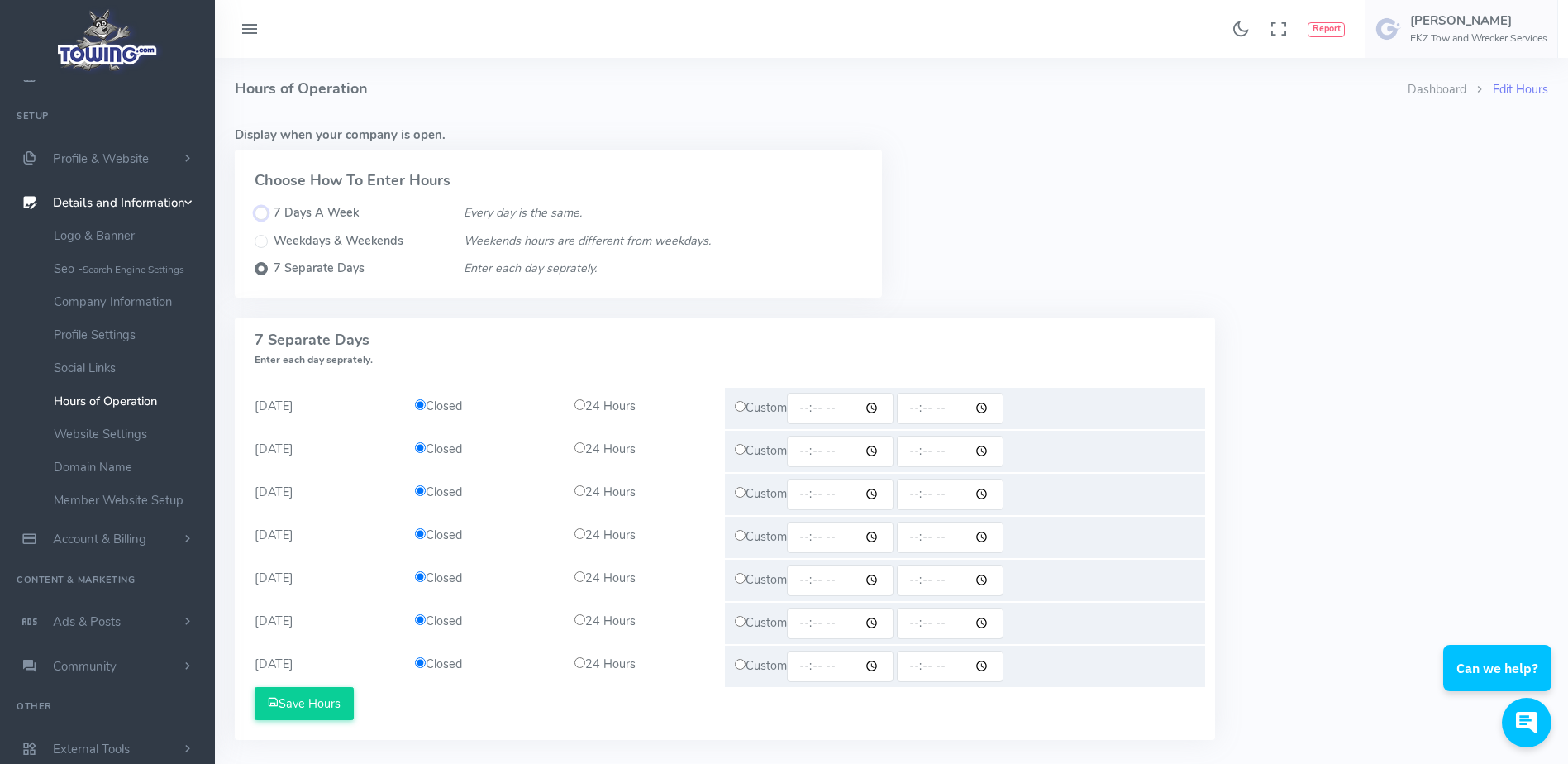
click at [255, 209] on input "7 Days A Week" at bounding box center [260, 212] width 13 height 13
radio input "true"
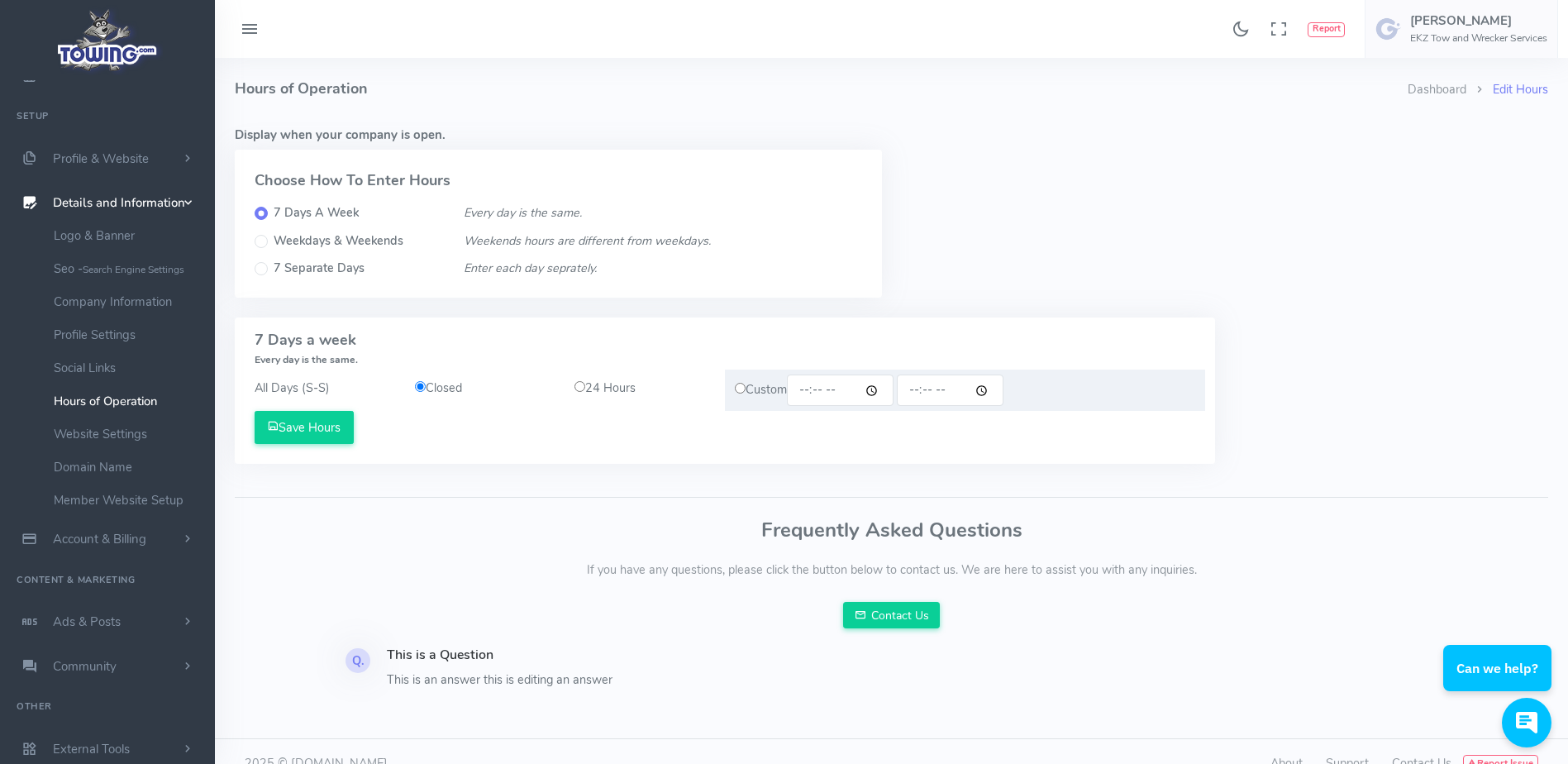
click at [587, 394] on div "24 Hours" at bounding box center [644, 388] width 160 height 19
click at [579, 390] on input "radio" at bounding box center [579, 386] width 11 height 11
radio input "true"
click at [341, 437] on button "Save Hours" at bounding box center [303, 427] width 99 height 33
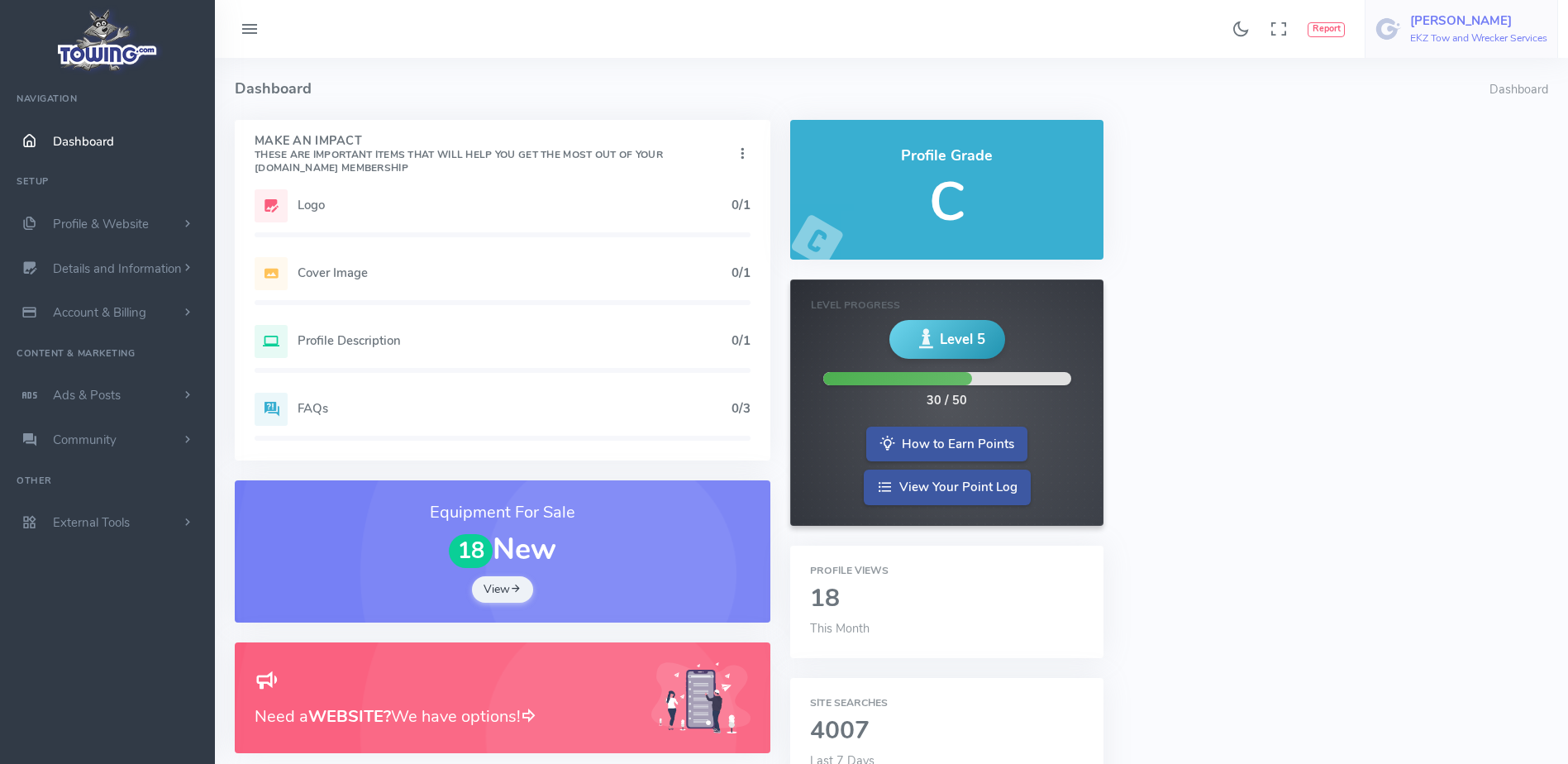
click at [1472, 29] on span "[PERSON_NAME] EKZ Tow and Wrecker Services" at bounding box center [1479, 28] width 137 height 29
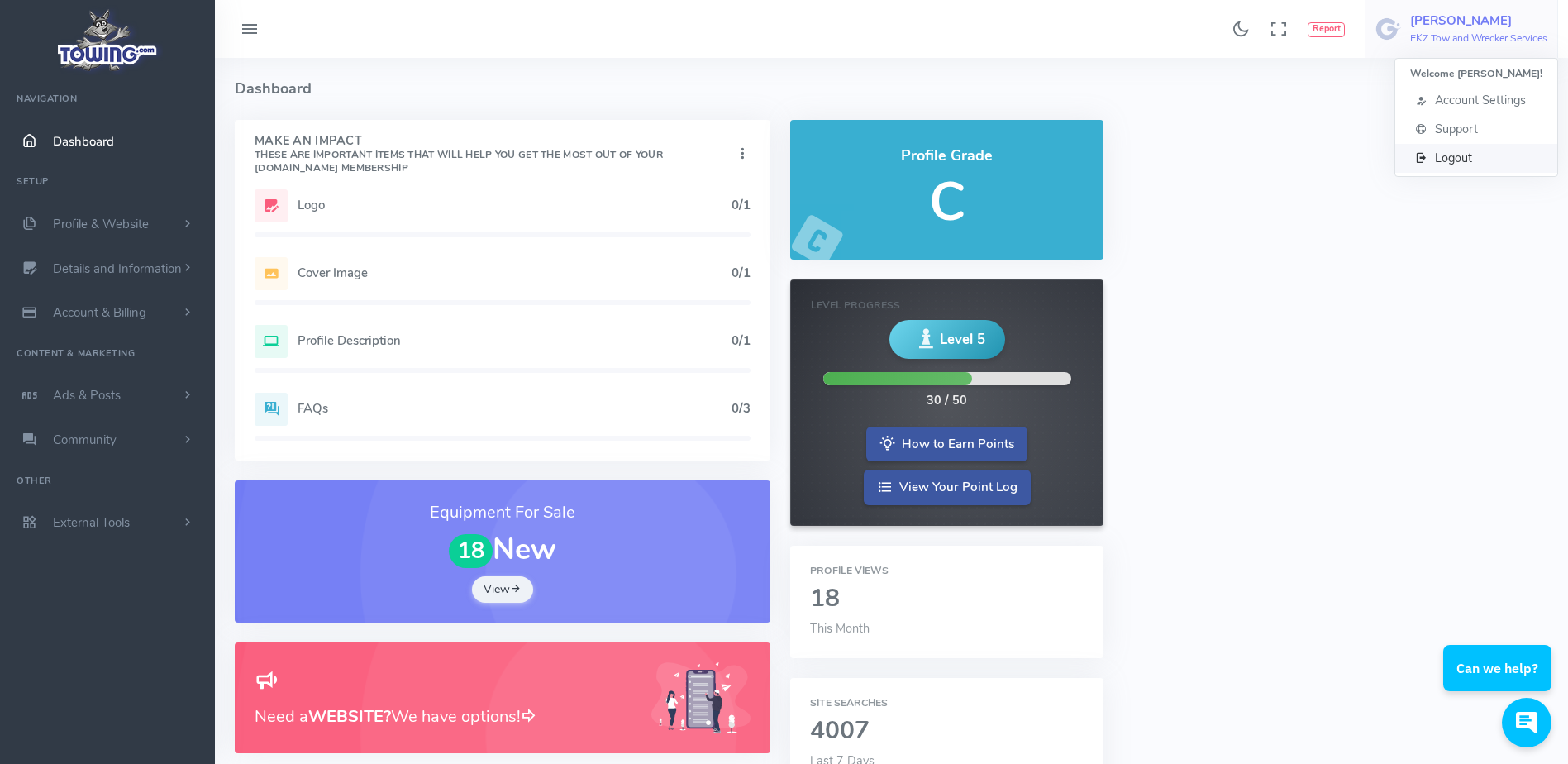
click at [1449, 156] on span "Logout" at bounding box center [1454, 157] width 37 height 17
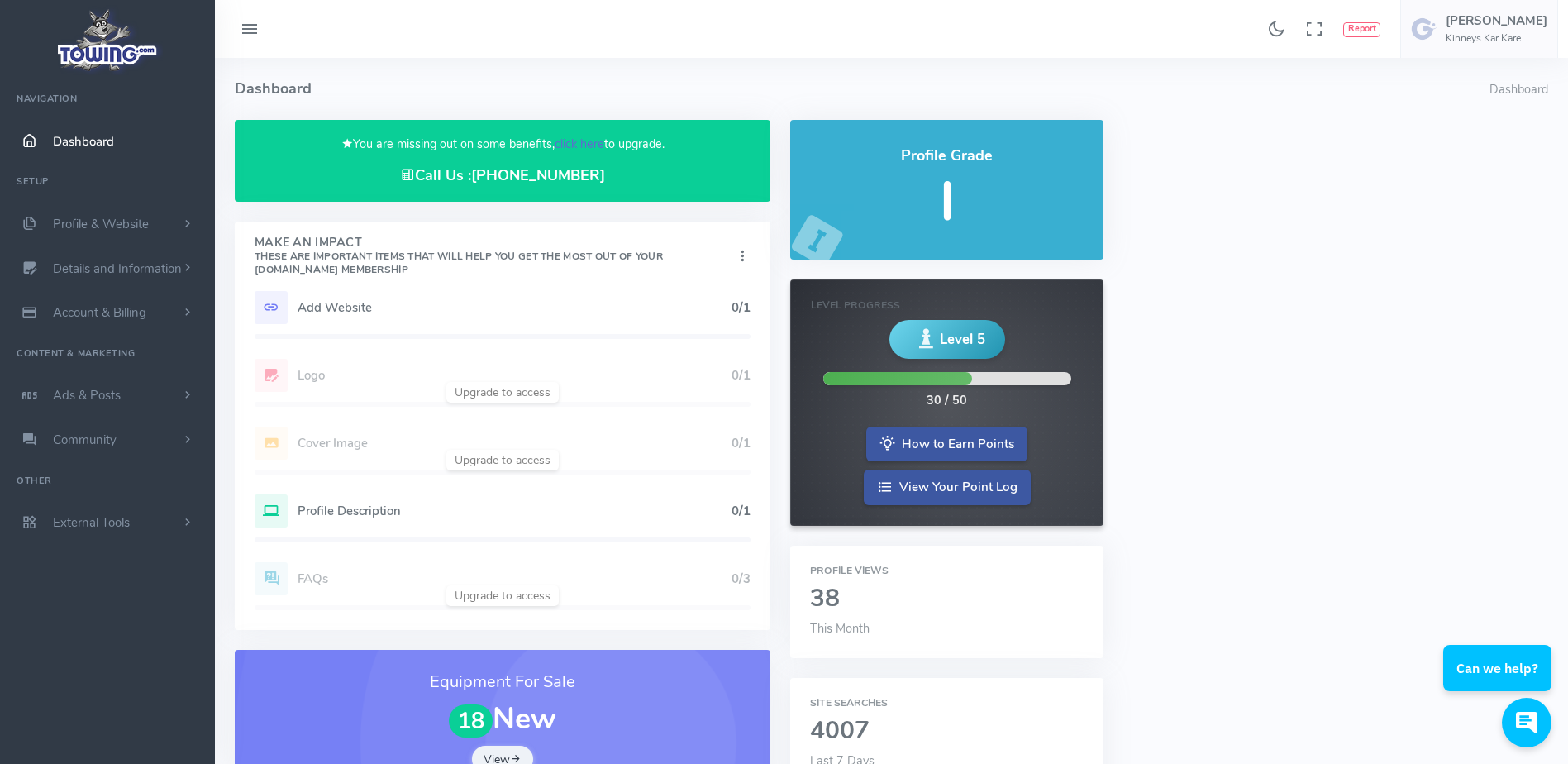
click at [568, 142] on link "click here" at bounding box center [579, 143] width 50 height 17
click at [572, 141] on link "click here" at bounding box center [579, 143] width 50 height 17
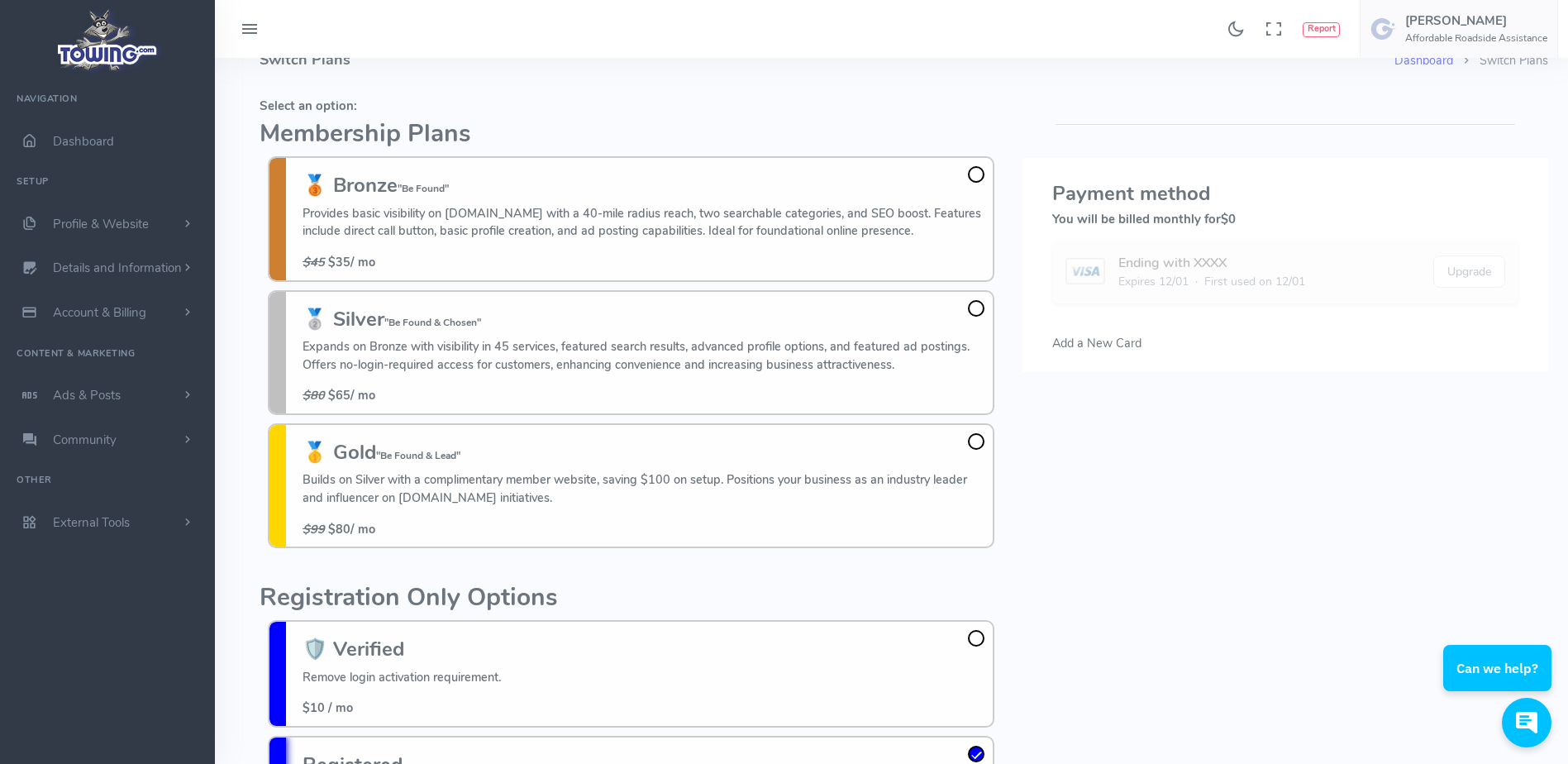
scroll to position [30, 0]
click at [565, 90] on fieldset "Select an option: Membership Plans 🥉 Bronze "Be Found" Provides basic visibilit…" at bounding box center [630, 322] width 743 height 465
click at [565, 95] on fieldset "Select an option: Membership Plans 🥉 Bronze "Be Found" Provides basic visibilit…" at bounding box center [630, 322] width 743 height 465
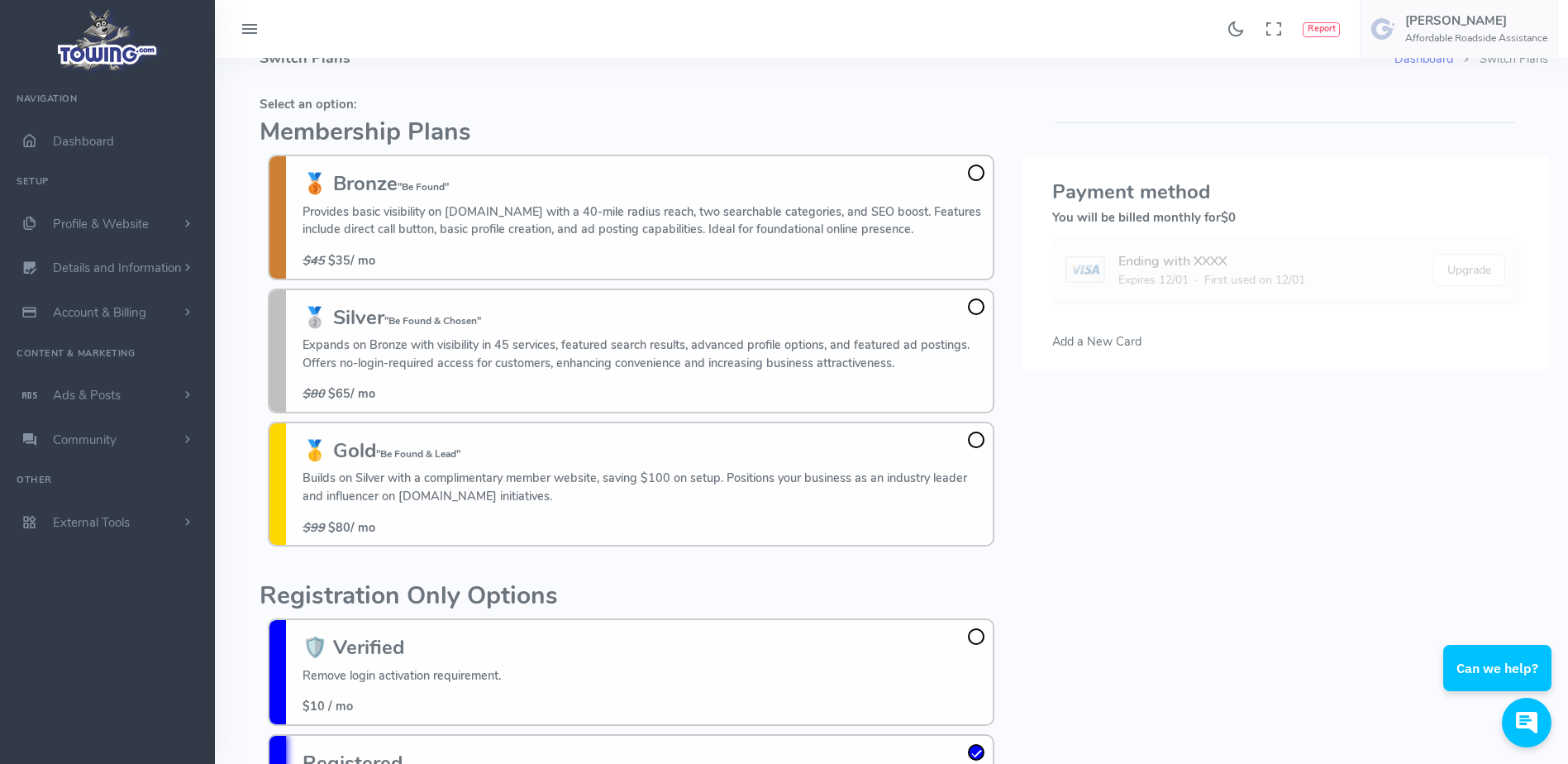
click at [565, 95] on fieldset "Select an option: Membership Plans 🥉 Bronze "Be Found" Provides basic visibilit…" at bounding box center [630, 322] width 743 height 465
click at [500, 92] on fieldset "Select an option: Membership Plans 🥉 Bronze "Be Found" Provides basic visibilit…" at bounding box center [630, 322] width 743 height 465
drag, startPoint x: 500, startPoint y: 92, endPoint x: 449, endPoint y: 106, distance: 52.9
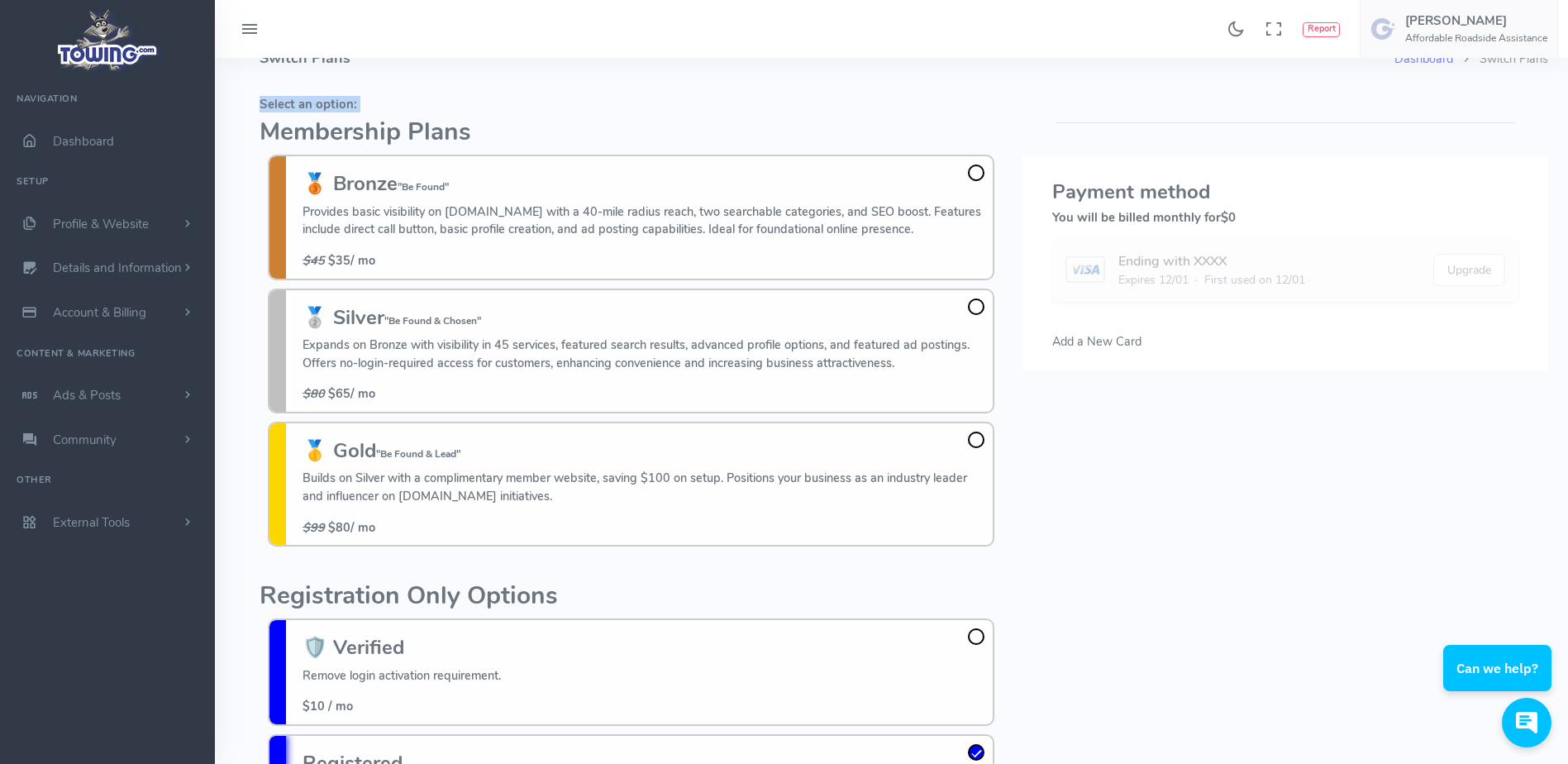
click at [449, 106] on h5 "Select an option:" at bounding box center [630, 103] width 743 height 13
click at [508, 91] on fieldset "Select an option: Membership Plans 🥉 Bronze "Be Found" Provides basic visibilit…" at bounding box center [630, 322] width 743 height 465
click at [516, 99] on h5 "Select an option:" at bounding box center [630, 103] width 743 height 13
click at [848, 86] on h4 "Switch Plans" at bounding box center [827, 58] width 1135 height 62
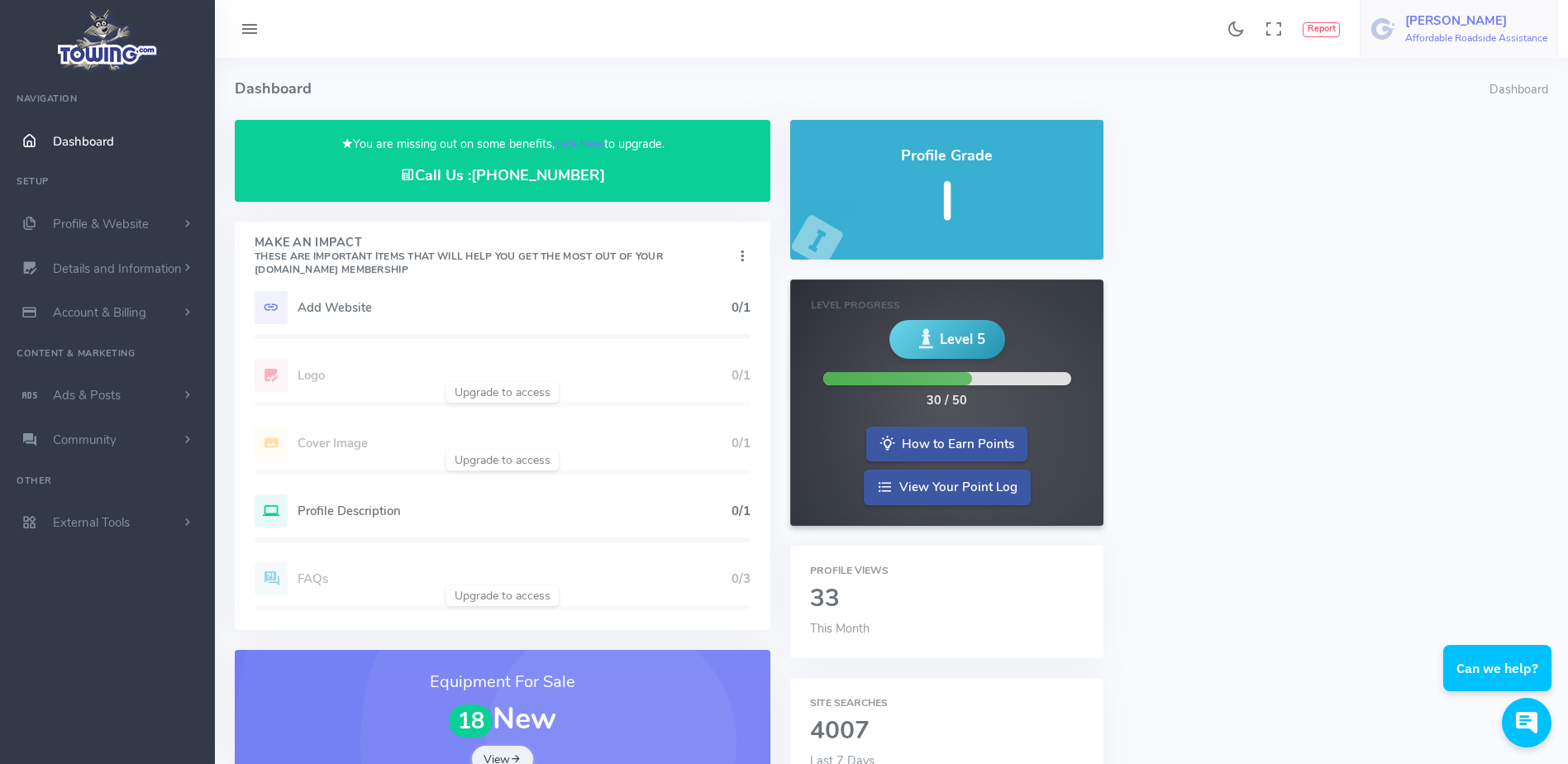
click at [1444, 34] on h6 "Affordable Roadside Assistance" at bounding box center [1476, 38] width 142 height 11
click at [1457, 157] on span "Logout" at bounding box center [1454, 157] width 37 height 17
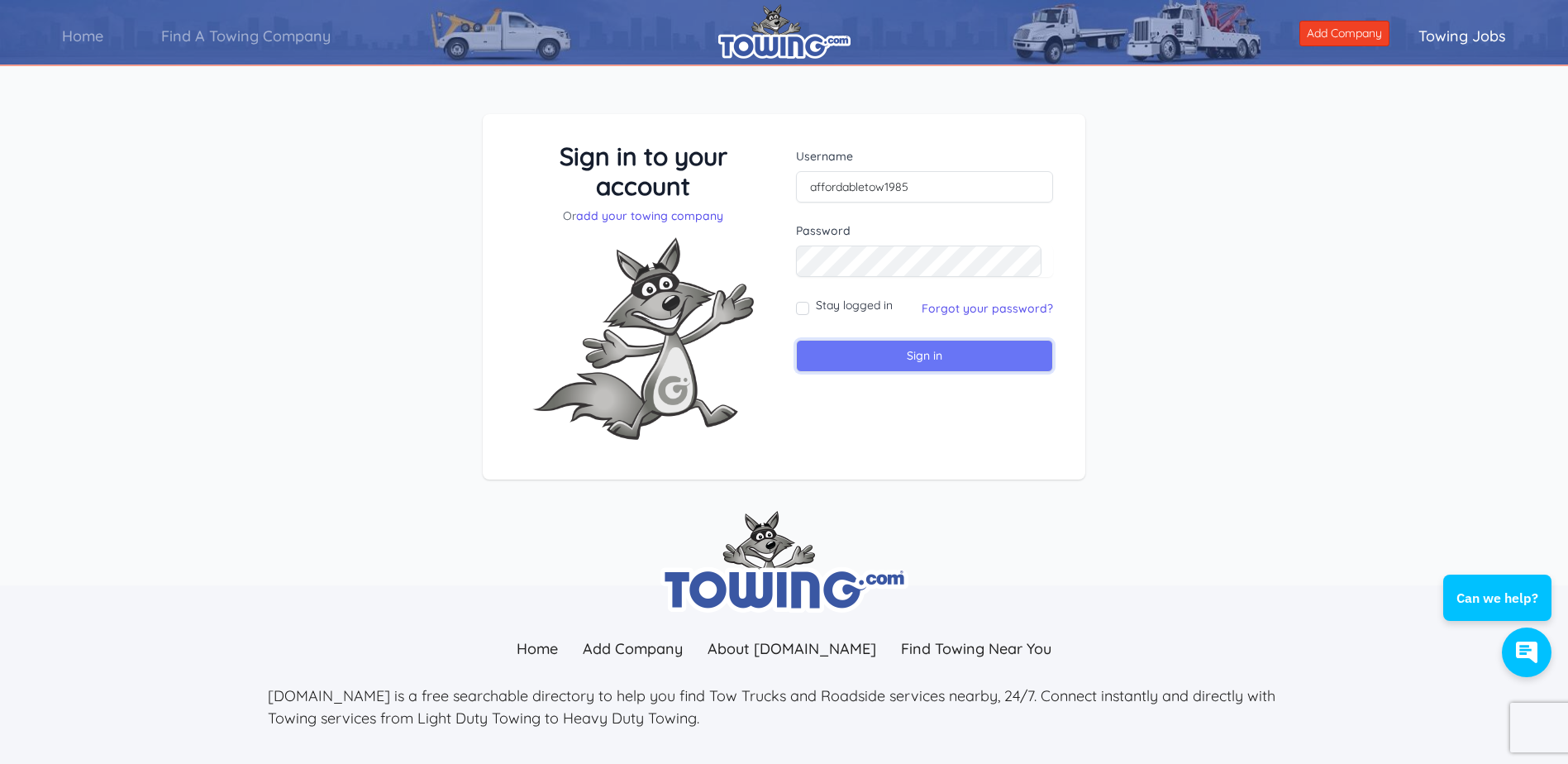
click at [855, 363] on input "Sign in" at bounding box center [925, 355] width 257 height 32
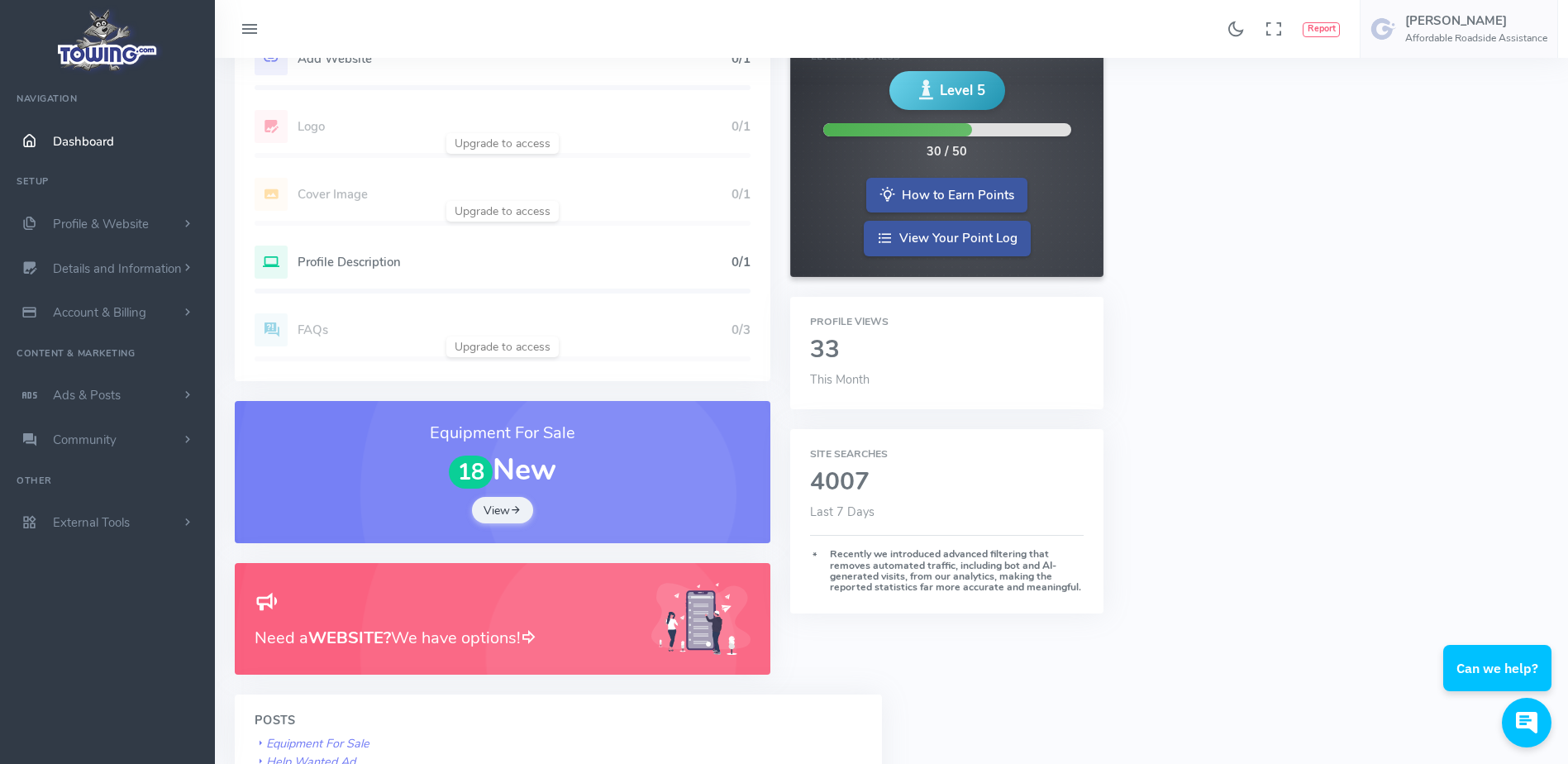
scroll to position [154, 0]
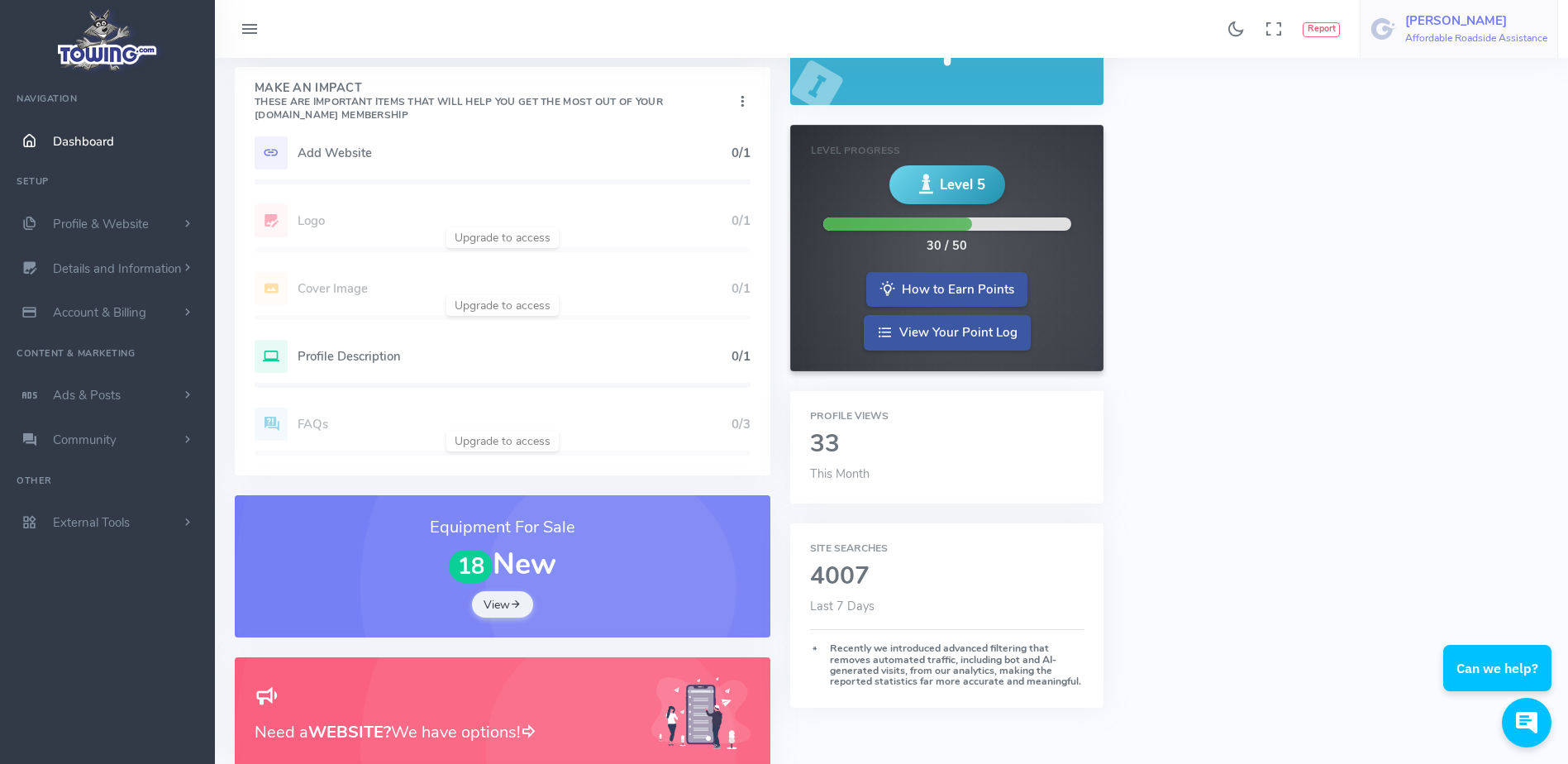
click at [1450, 30] on span "tony Affordable Roadside Assistance" at bounding box center [1476, 28] width 142 height 29
click at [1448, 162] on span "Logout" at bounding box center [1454, 157] width 37 height 17
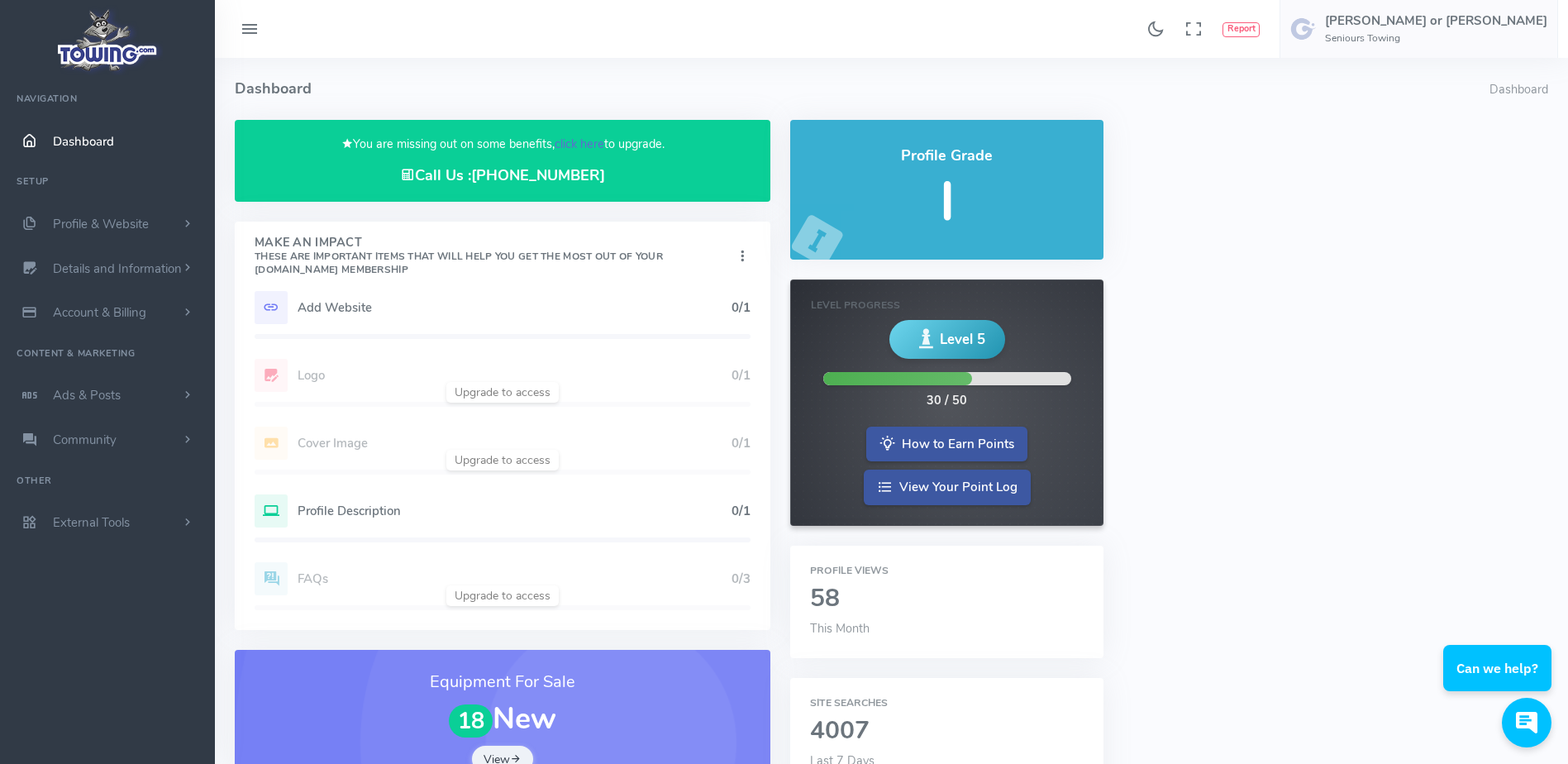
click at [571, 142] on link "click here" at bounding box center [579, 143] width 50 height 17
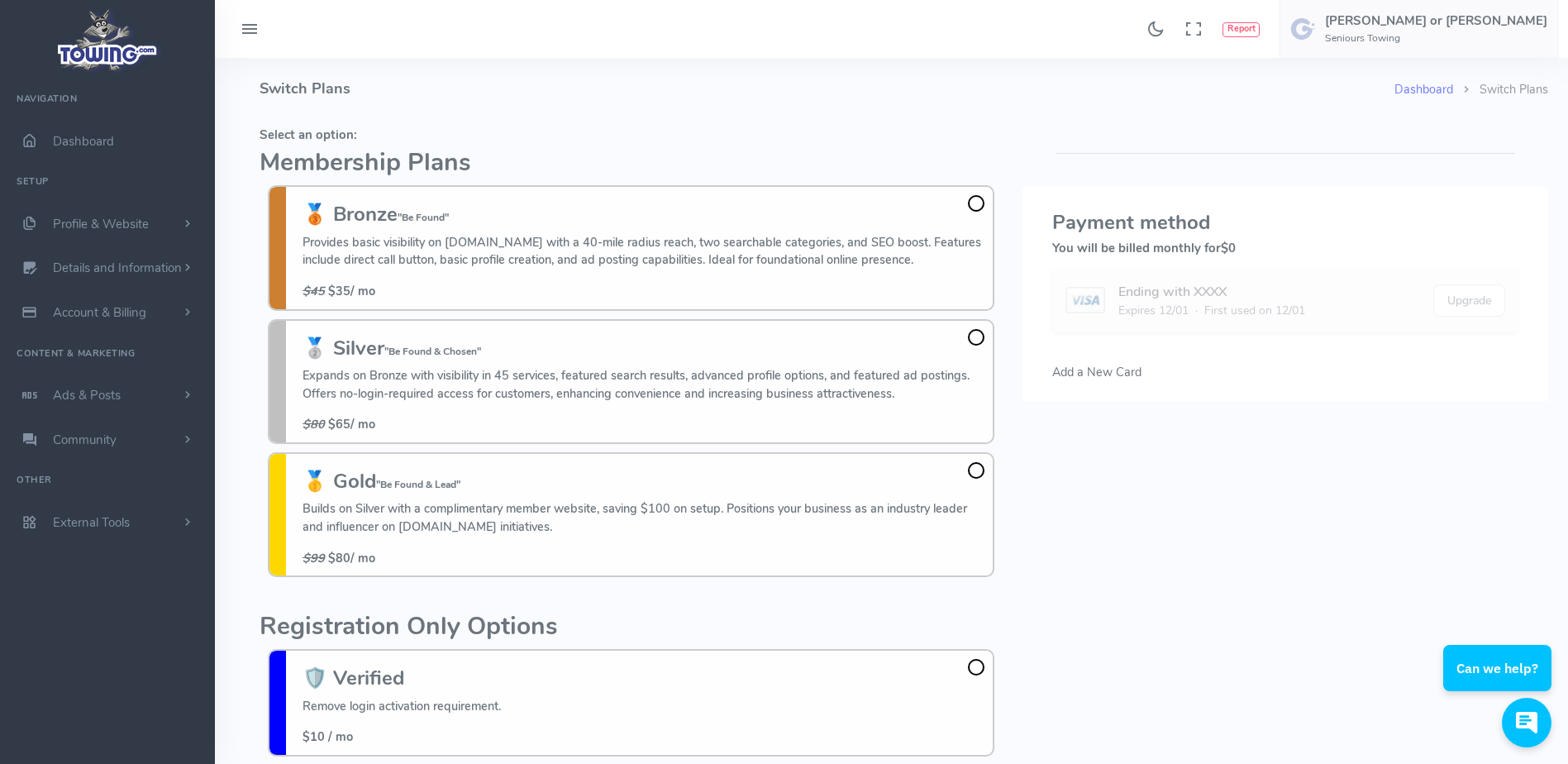
click at [527, 80] on h4 "Switch Plans" at bounding box center [827, 88] width 1135 height 62
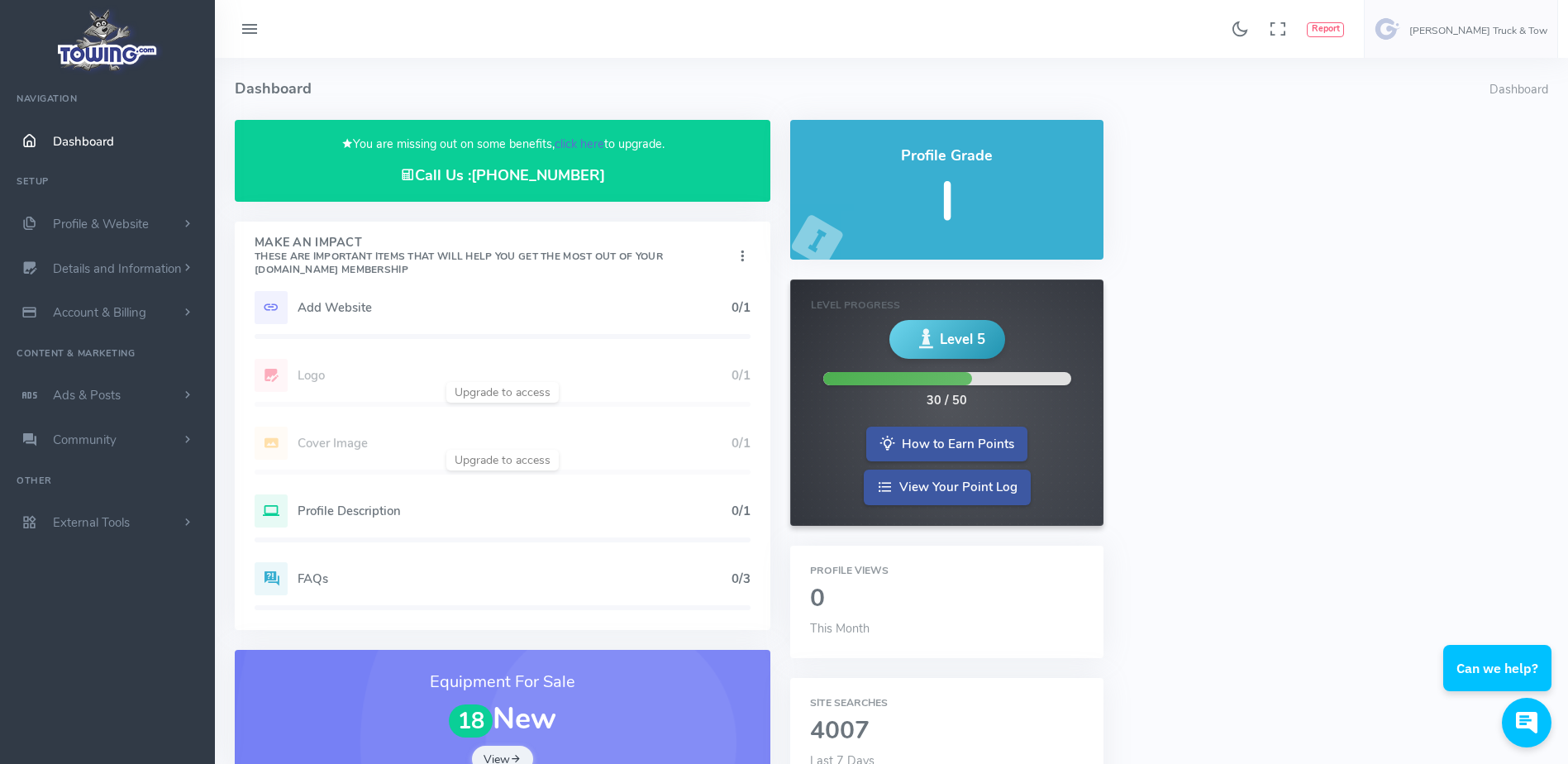
click at [572, 138] on link "click here" at bounding box center [579, 143] width 50 height 17
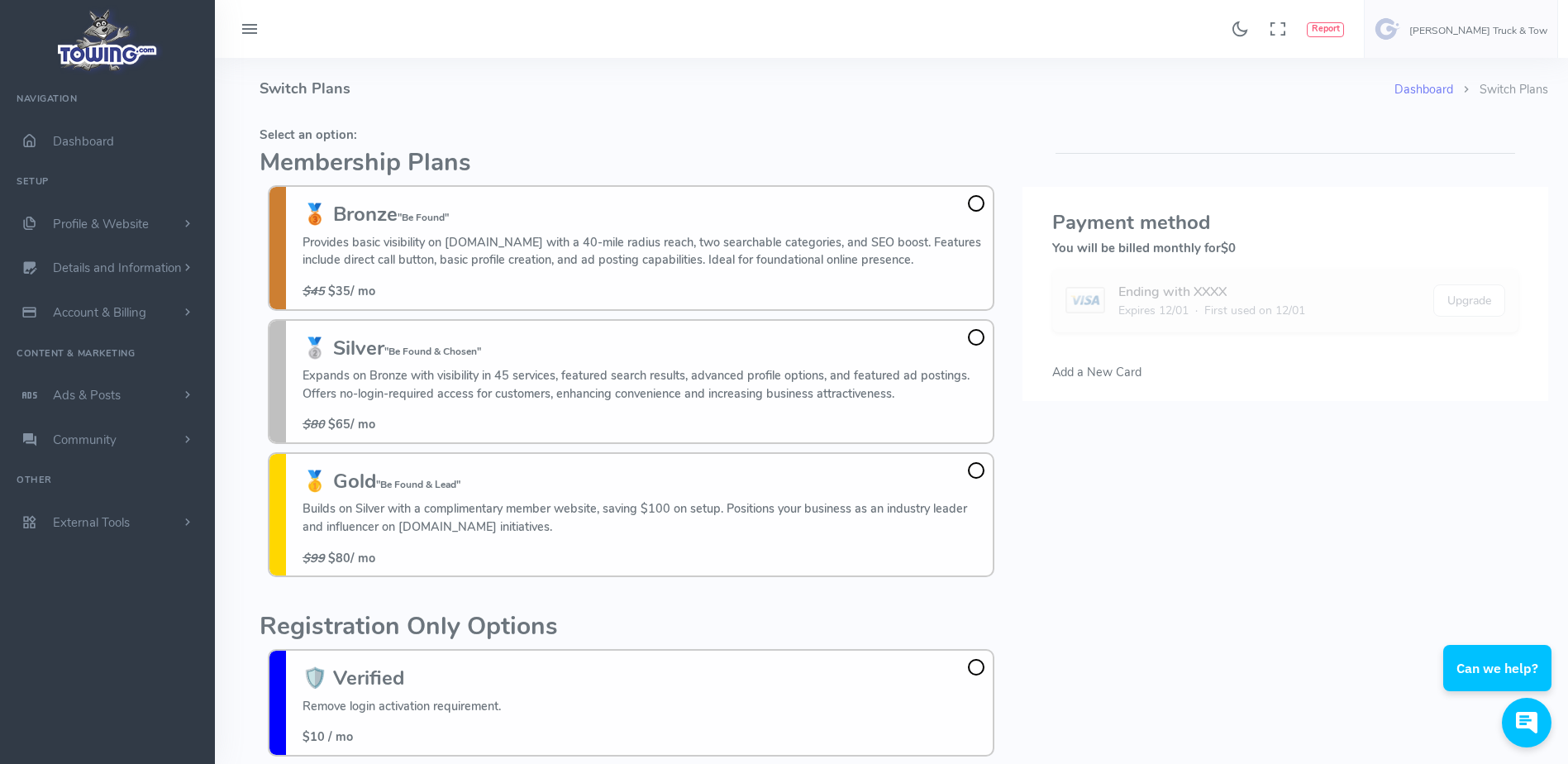
click at [390, 120] on fieldset "Select an option: Membership Plans 🥉 Bronze "Be Found" Provides basic visibilit…" at bounding box center [630, 353] width 743 height 465
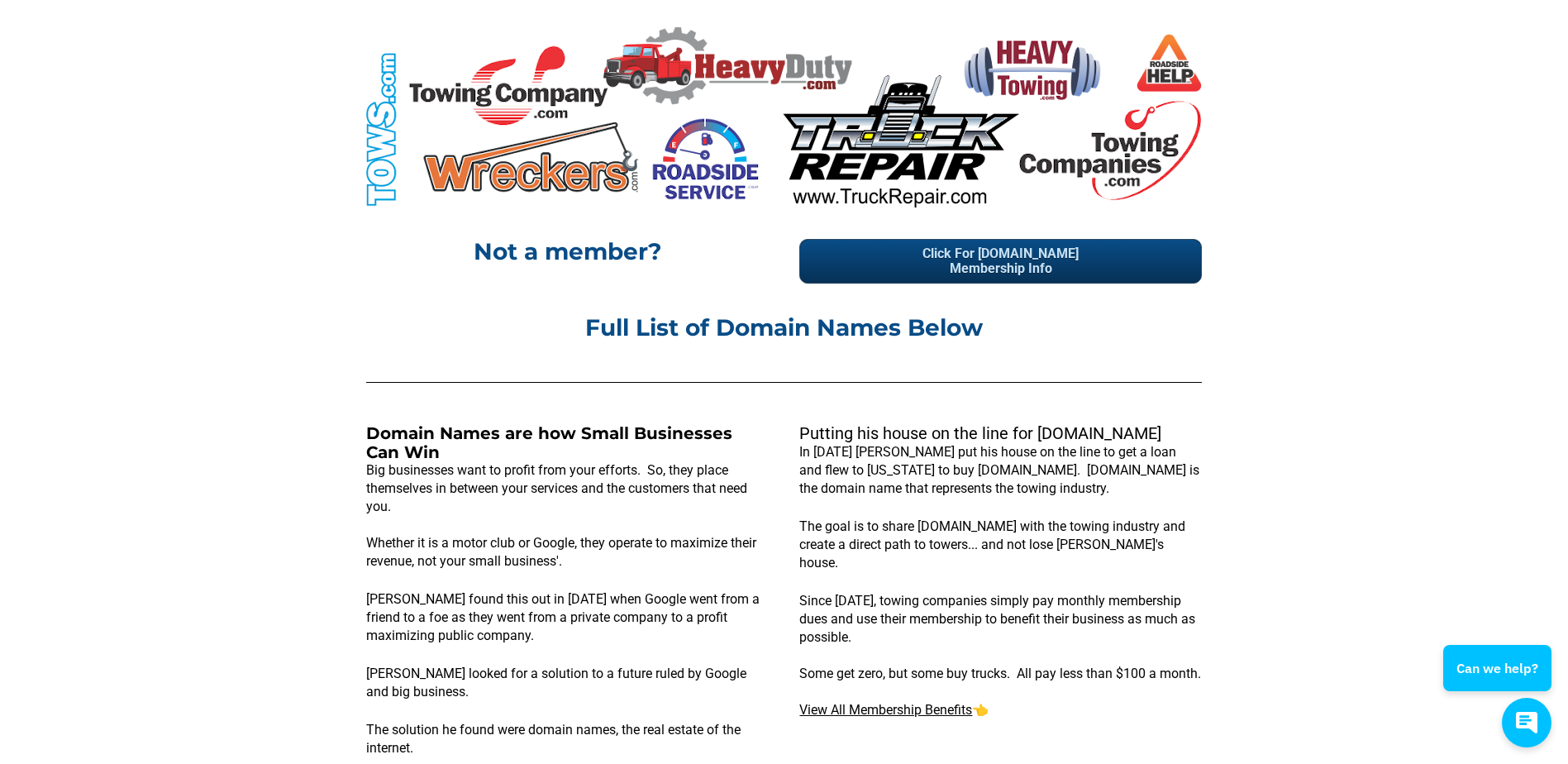
scroll to position [604, 0]
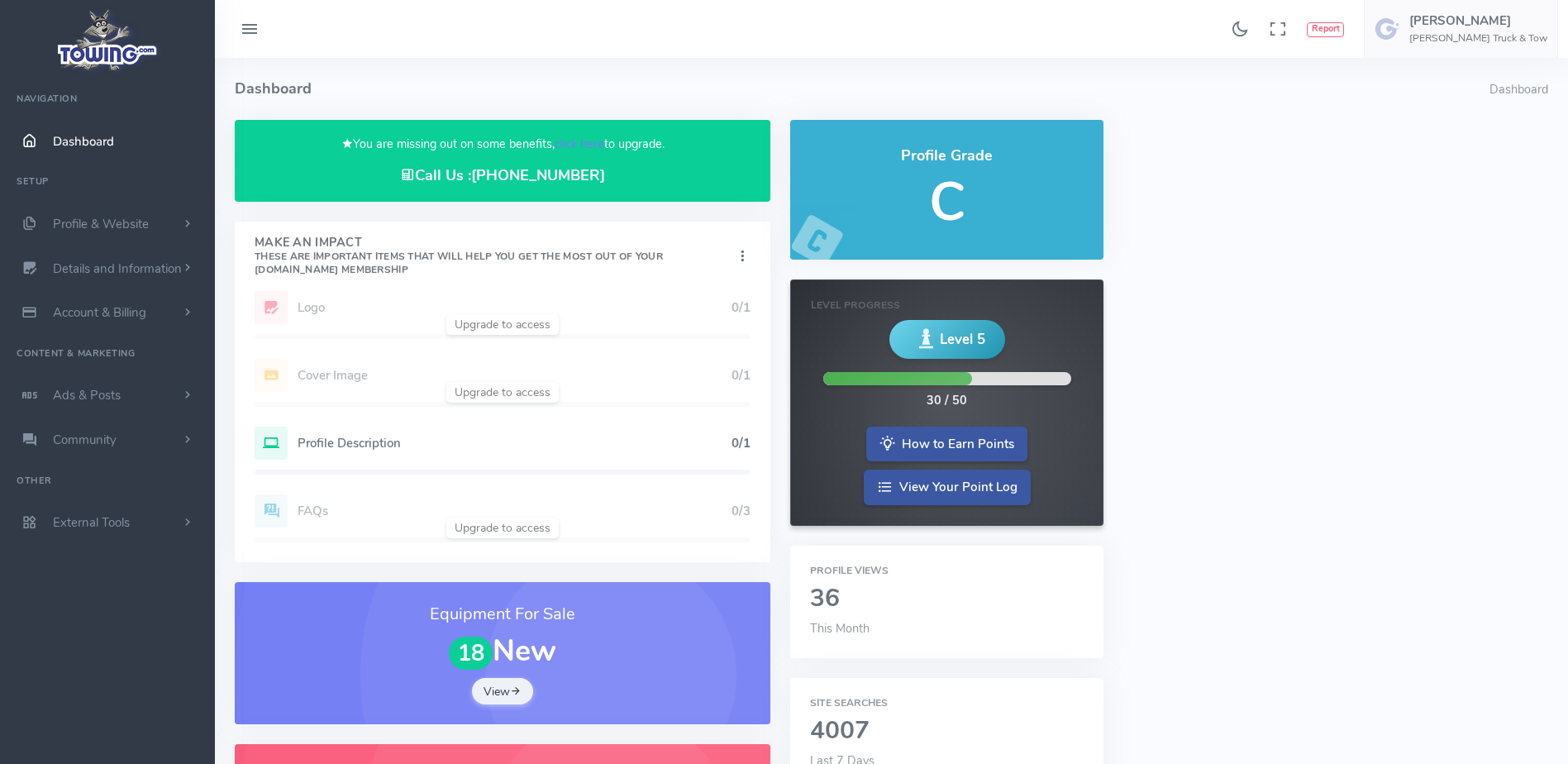
click at [707, 75] on h4 "Dashboard" at bounding box center [862, 88] width 1255 height 62
click at [648, 86] on h4 "Dashboard" at bounding box center [862, 88] width 1255 height 62
click at [581, 86] on h4 "Dashboard" at bounding box center [862, 88] width 1255 height 62
click at [473, 78] on h4 "Dashboard" at bounding box center [862, 88] width 1255 height 62
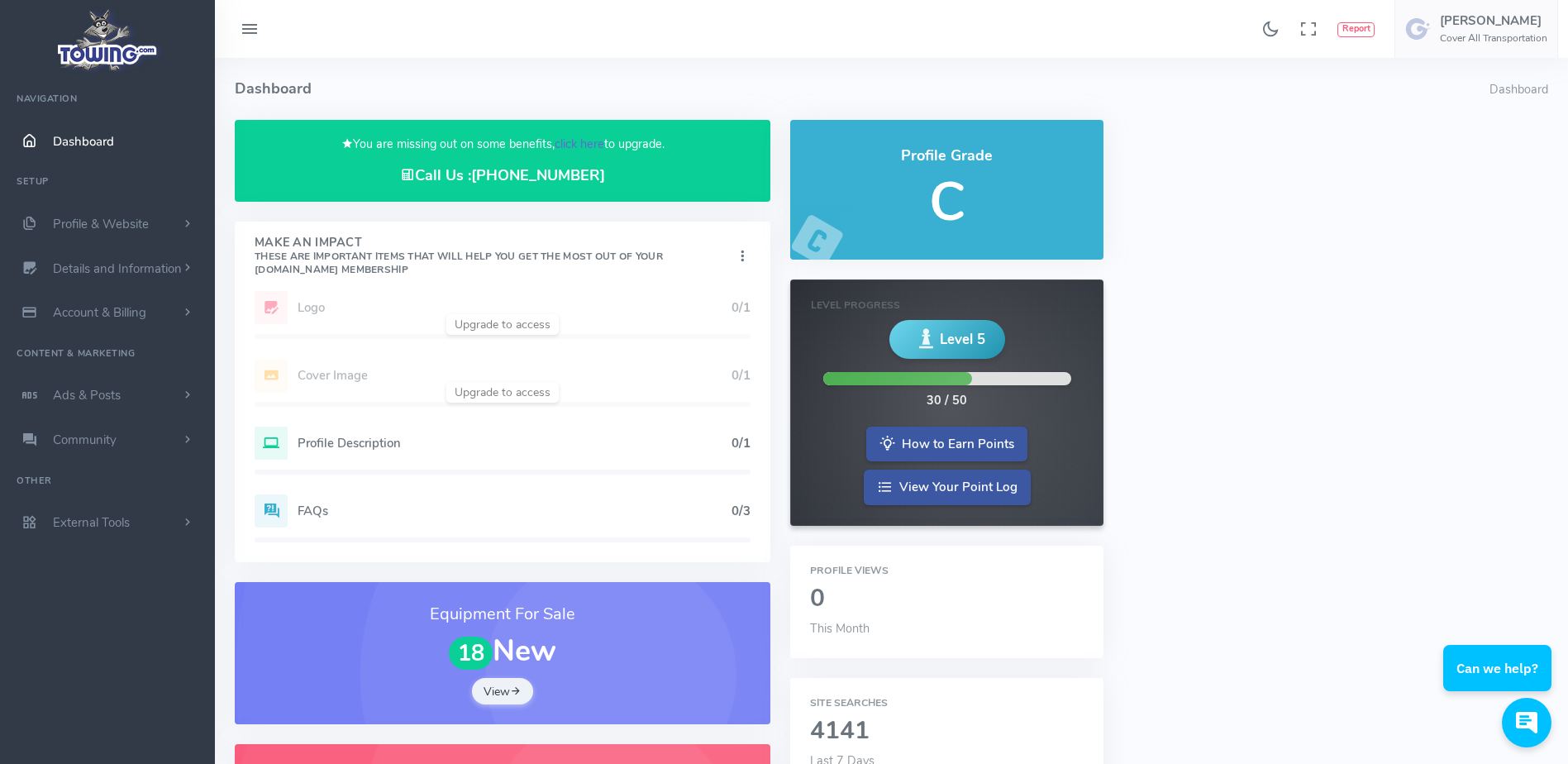
click at [581, 141] on link "click here" at bounding box center [579, 143] width 50 height 17
